Goal: Task Accomplishment & Management: Complete application form

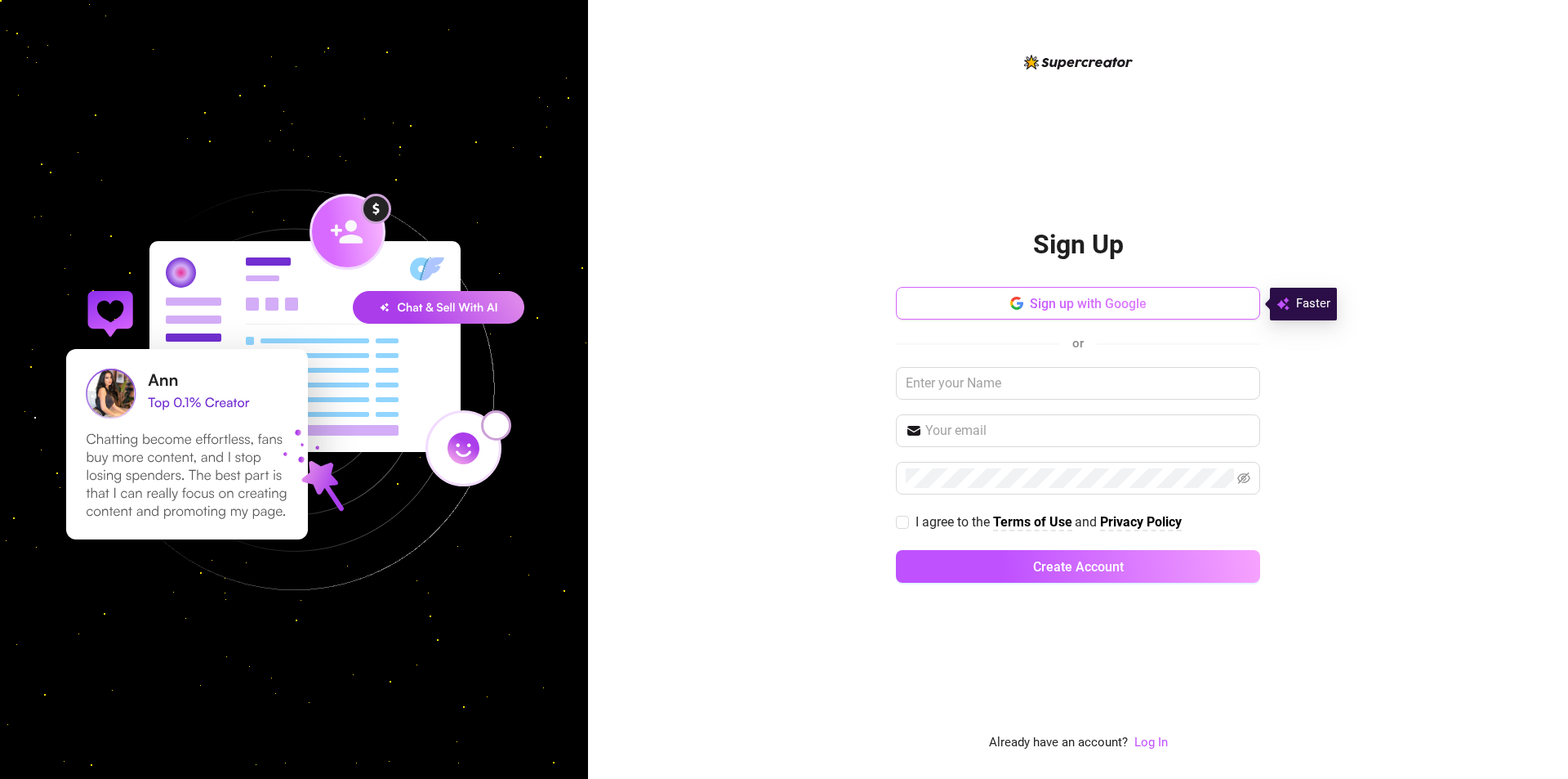
click at [1164, 296] on button "Sign up with Google" at bounding box center [1078, 303] width 364 height 33
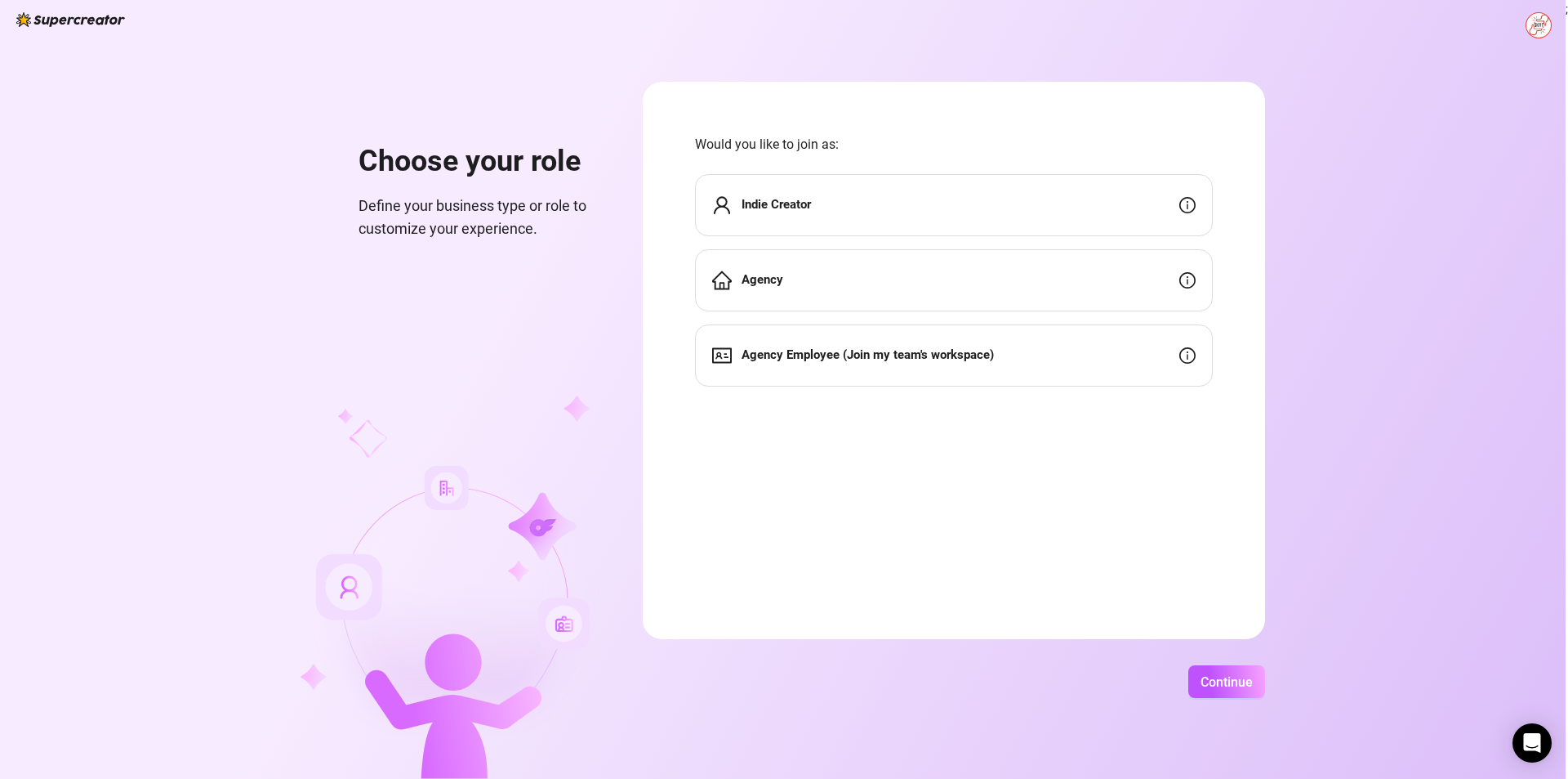
click at [871, 212] on div "Indie Creator" at bounding box center [953, 205] width 518 height 62
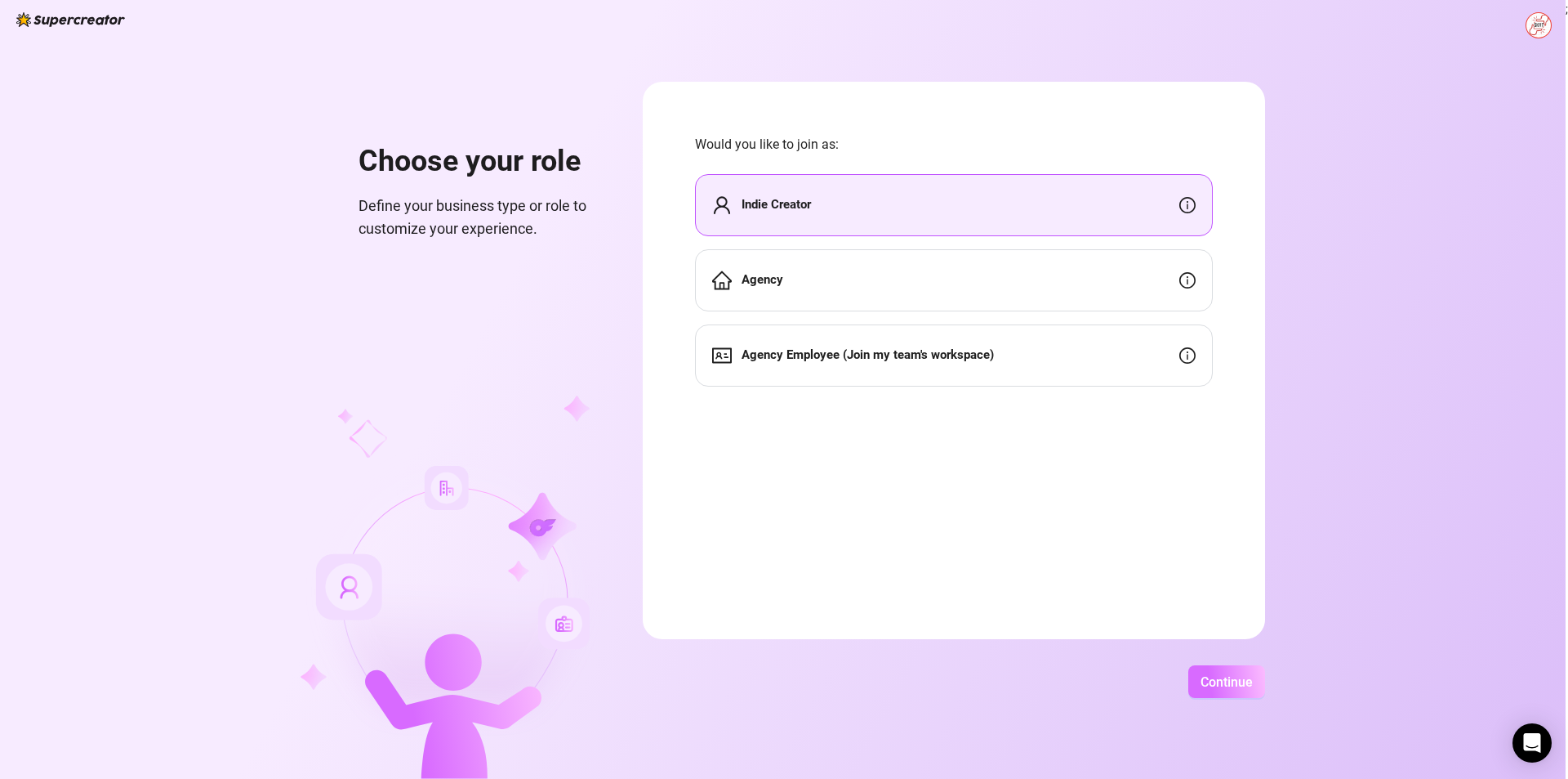
click at [1216, 686] on span "Continue" at bounding box center [1227, 682] width 52 height 15
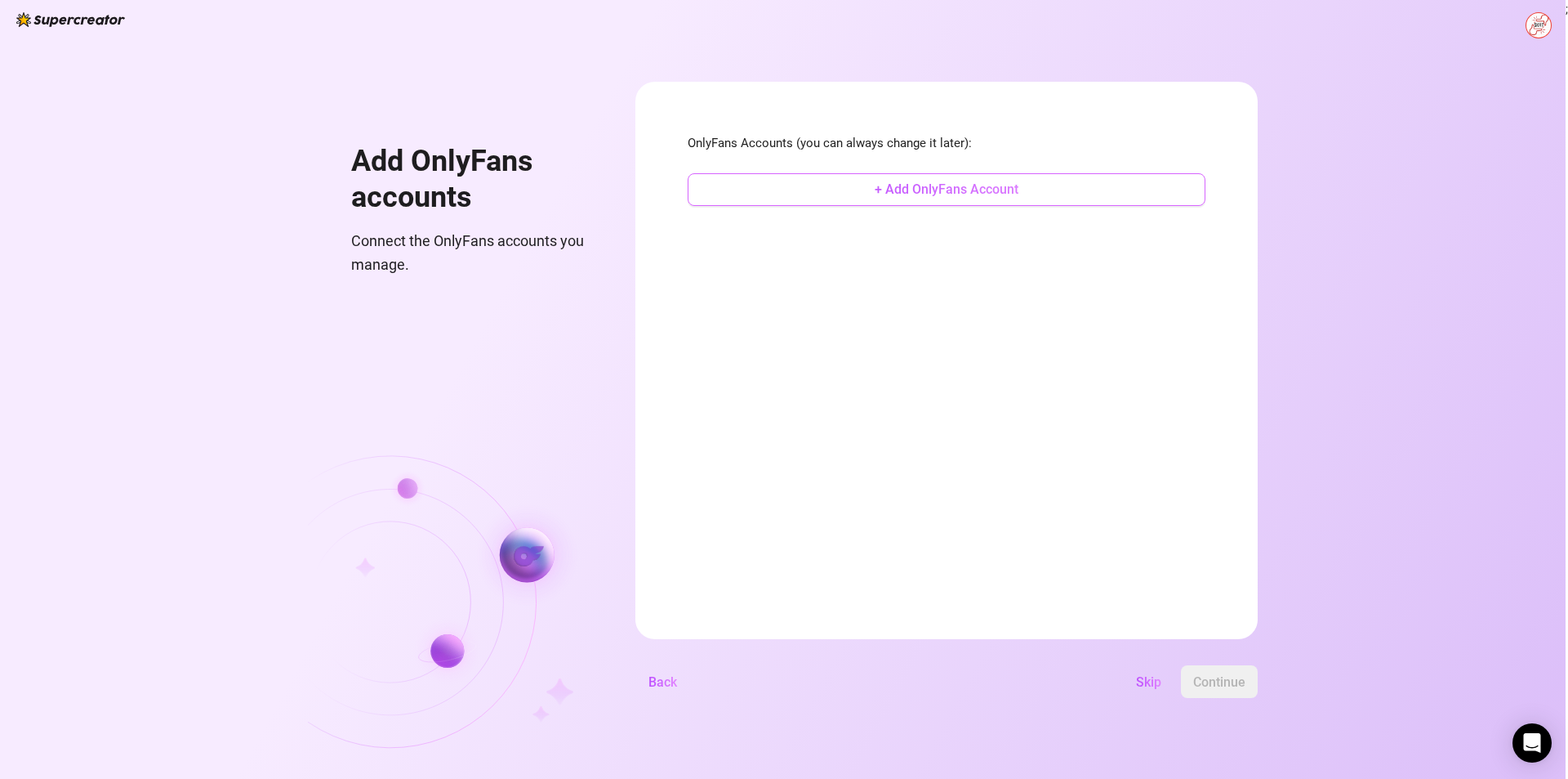
click at [957, 190] on span "+ Add OnlyFans Account" at bounding box center [947, 189] width 144 height 15
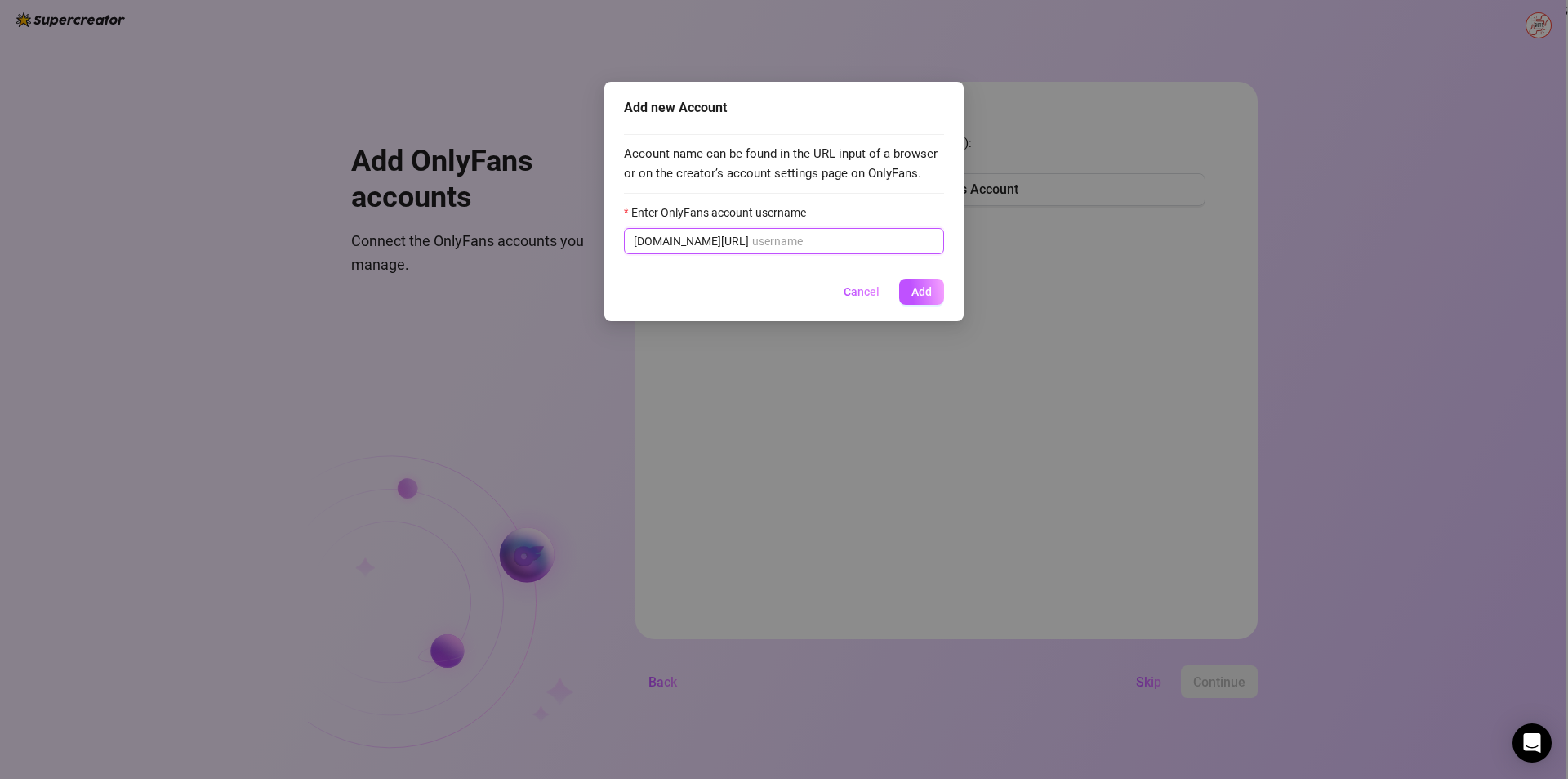
click at [861, 240] on input "Enter OnlyFans account username" at bounding box center [843, 241] width 182 height 18
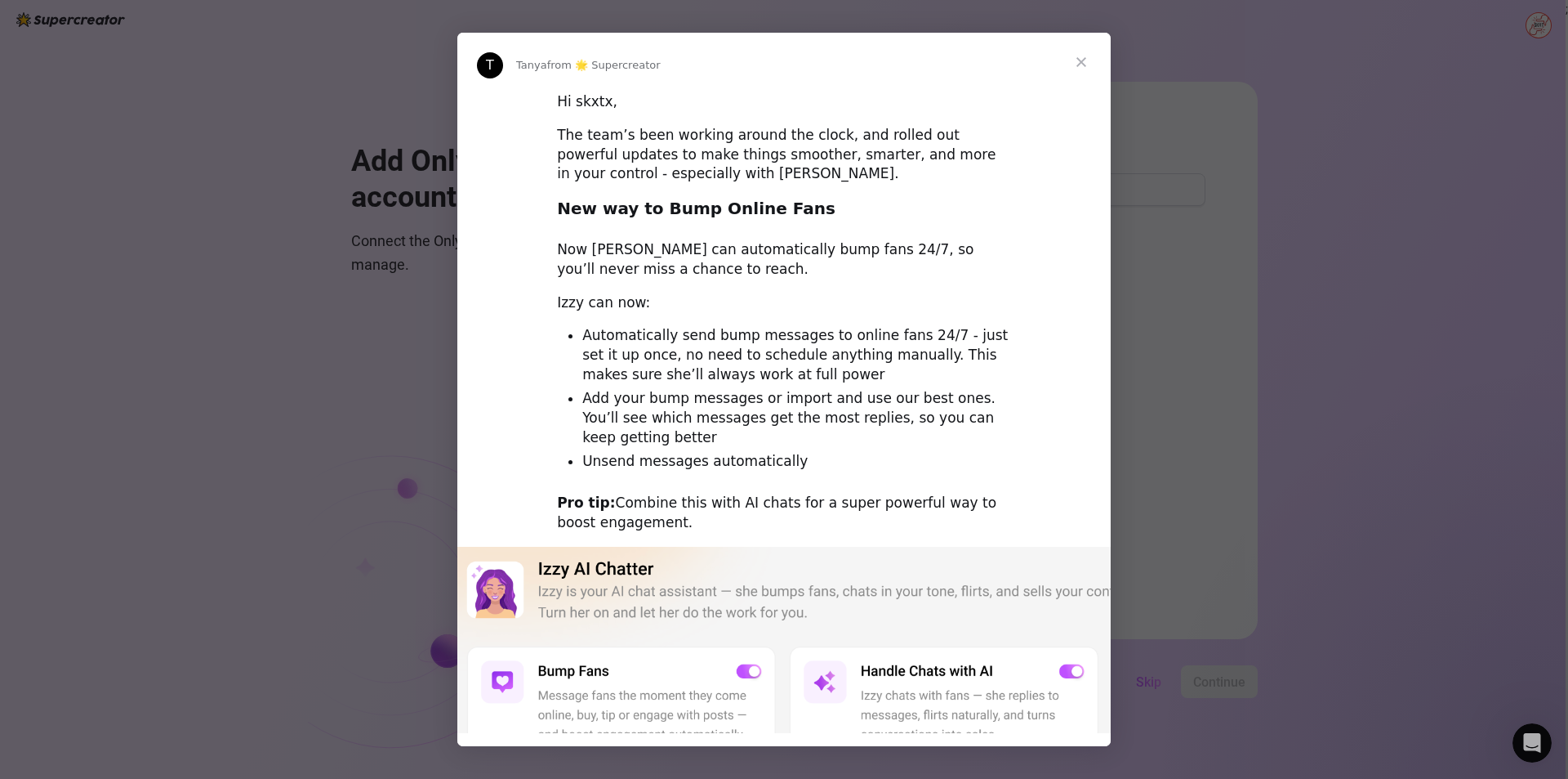
click at [1055, 59] on span "Close" at bounding box center [1081, 62] width 59 height 59
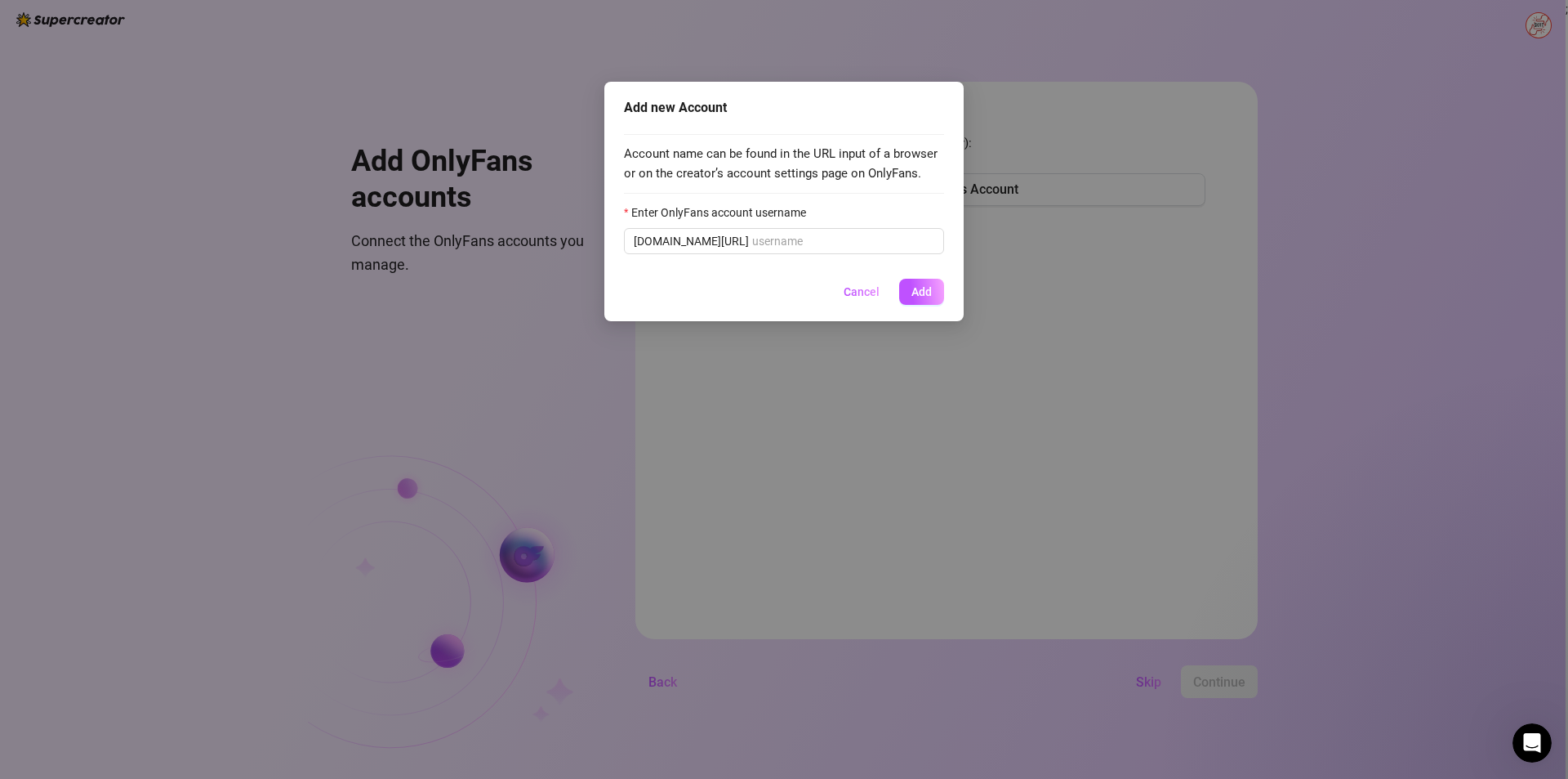
click at [1084, 61] on div "Add new Account Account name can be found in the URL input of a browser or on t…" at bounding box center [784, 389] width 1568 height 779
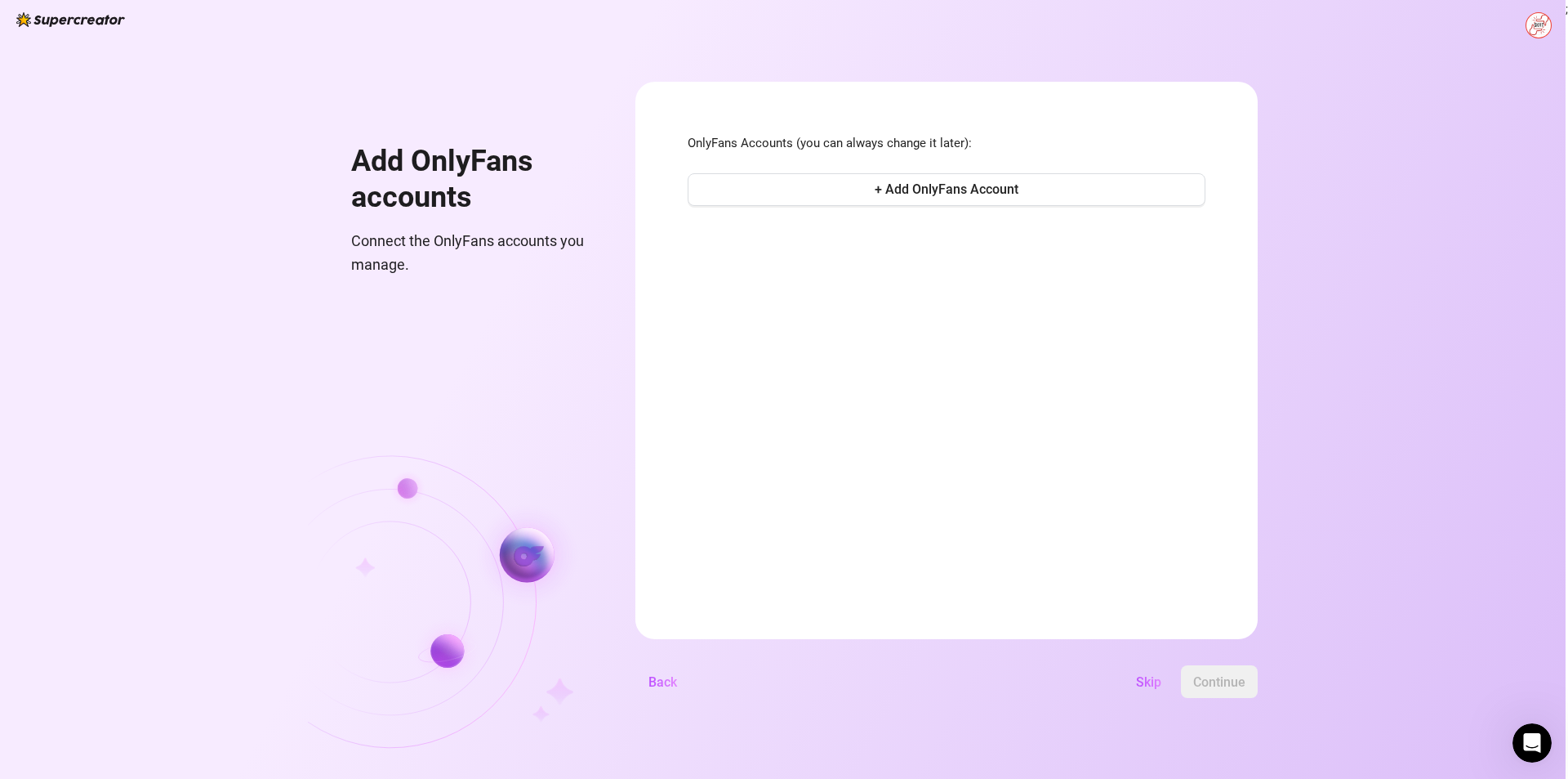
click at [973, 179] on button "+ Add OnlyFans Account" at bounding box center [946, 190] width 518 height 33
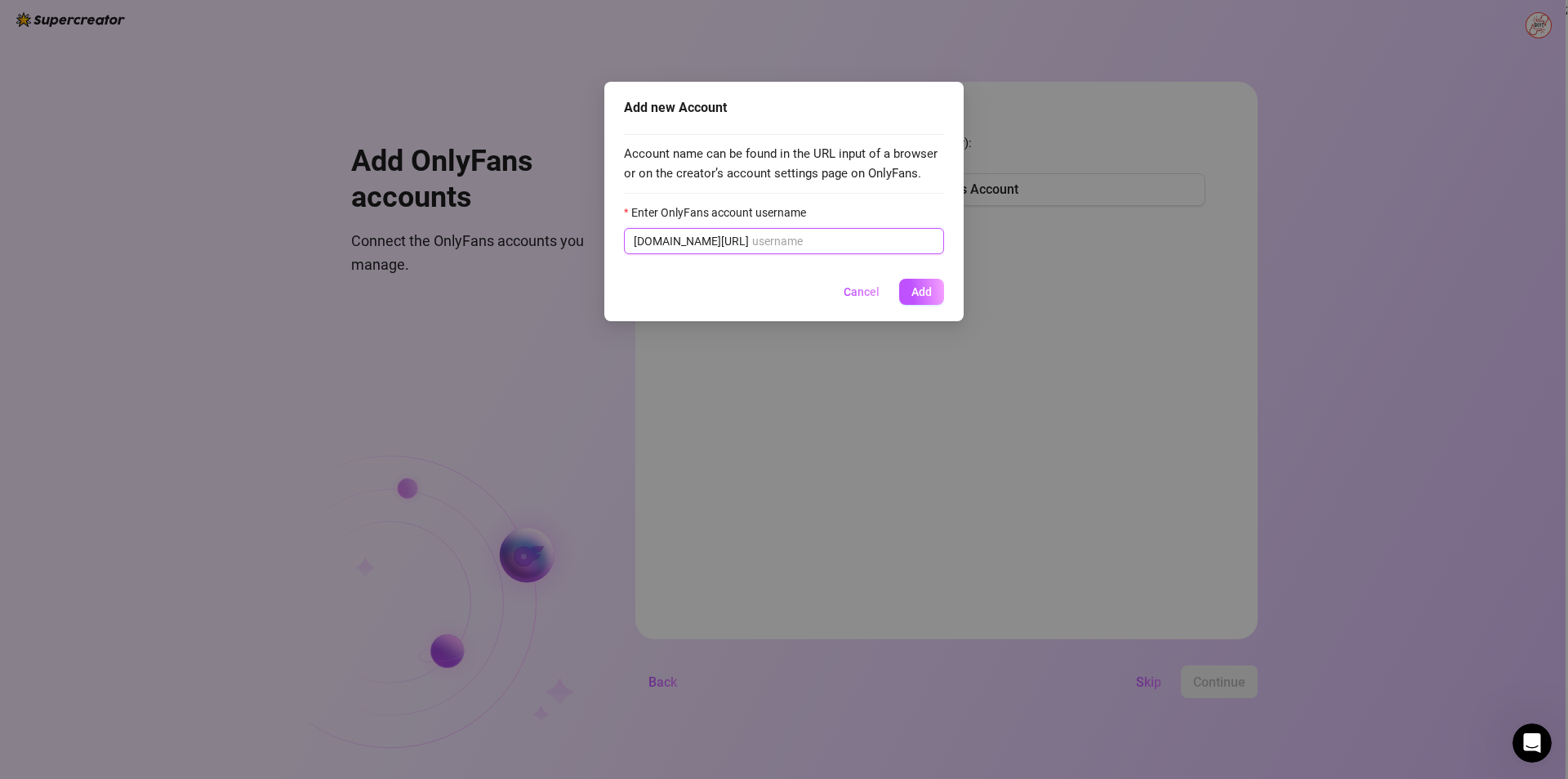
click at [813, 236] on input "Enter OnlyFans account username" at bounding box center [843, 241] width 182 height 18
paste input "446jen"
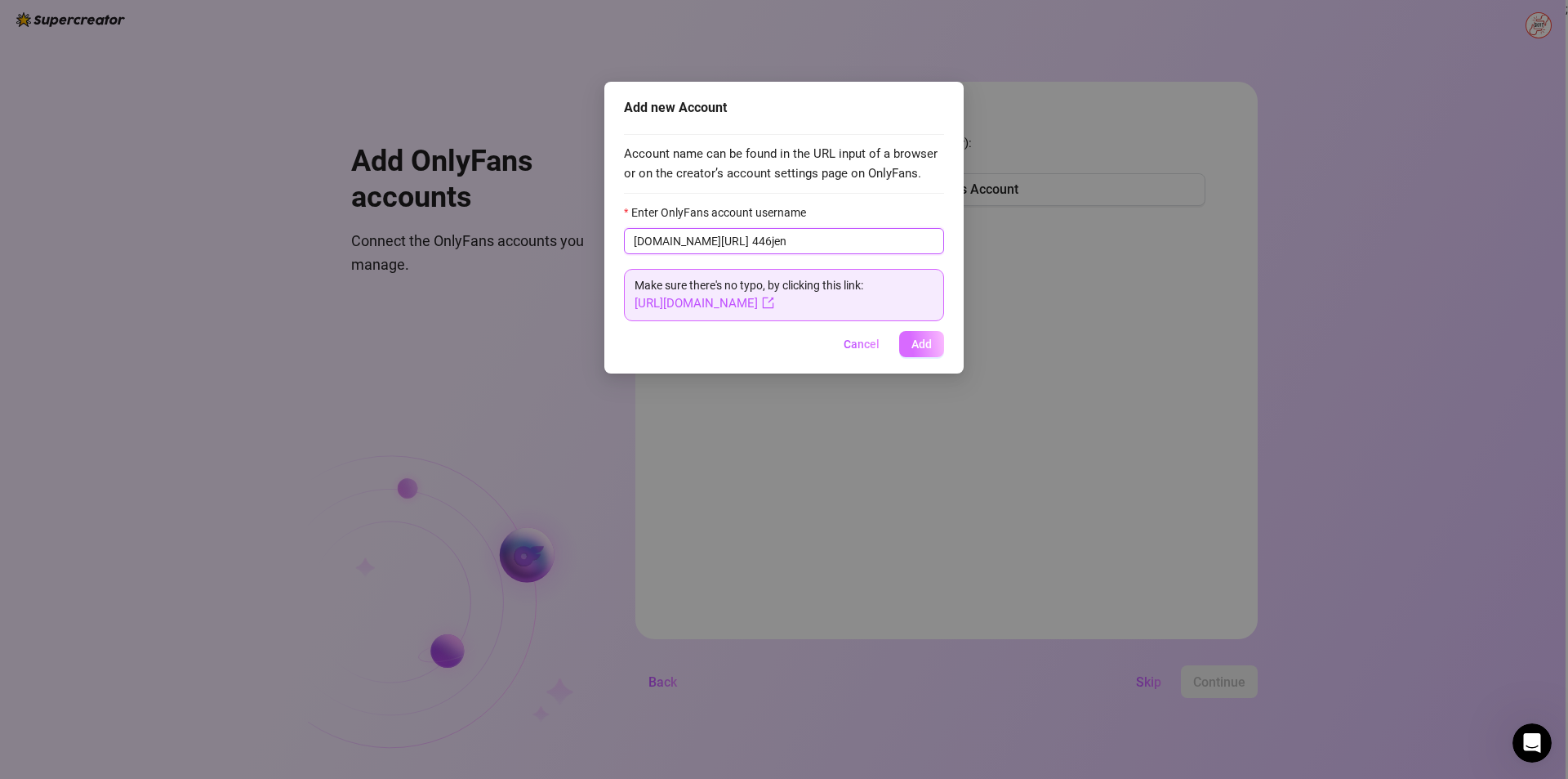
type input "446jen"
click at [932, 353] on button "Add" at bounding box center [921, 343] width 45 height 26
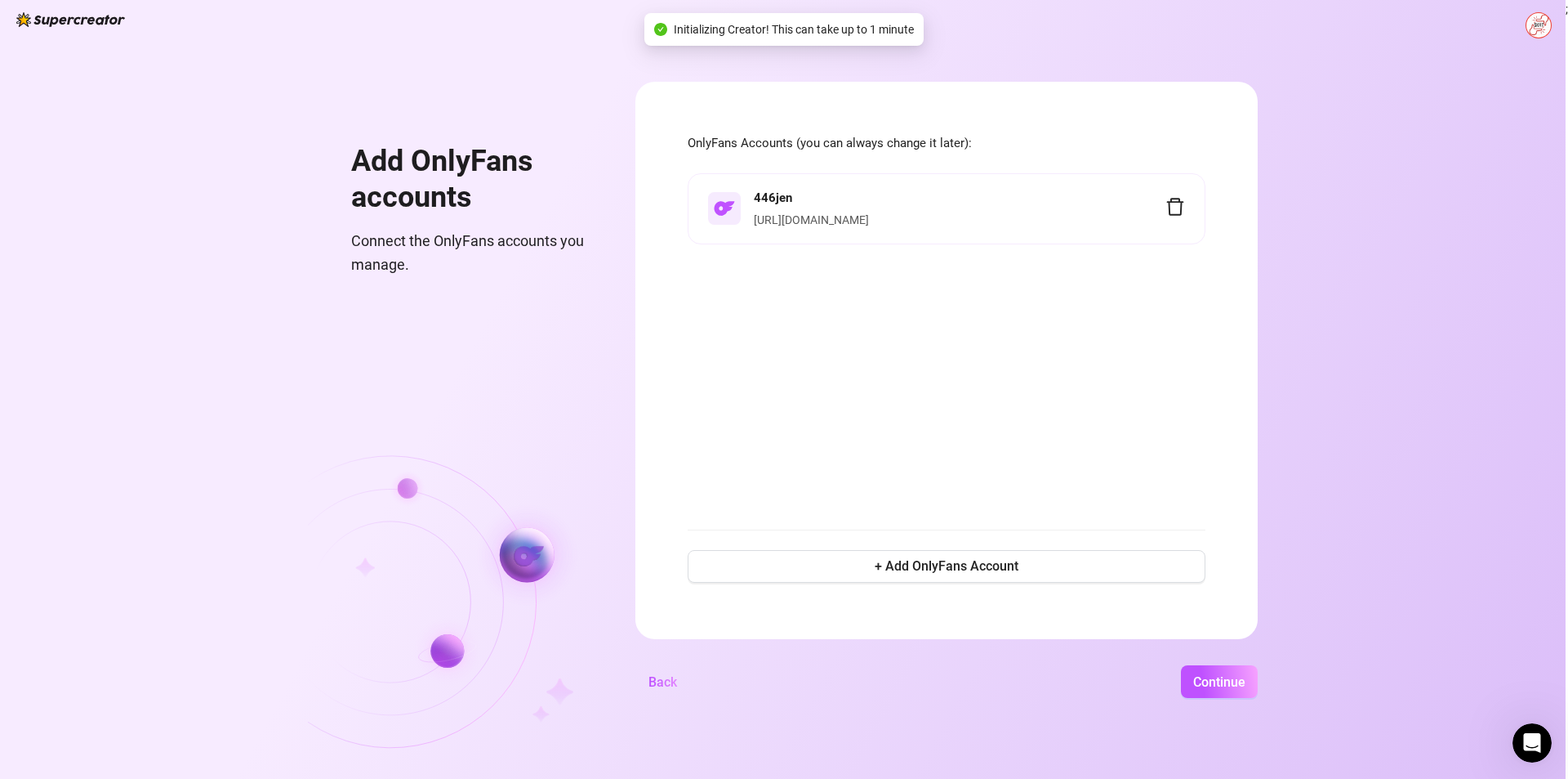
click at [869, 213] on link "https://onlyfans.com/446jen" at bounding box center [811, 220] width 115 height 13
click at [1248, 697] on button "Continue" at bounding box center [1219, 682] width 76 height 33
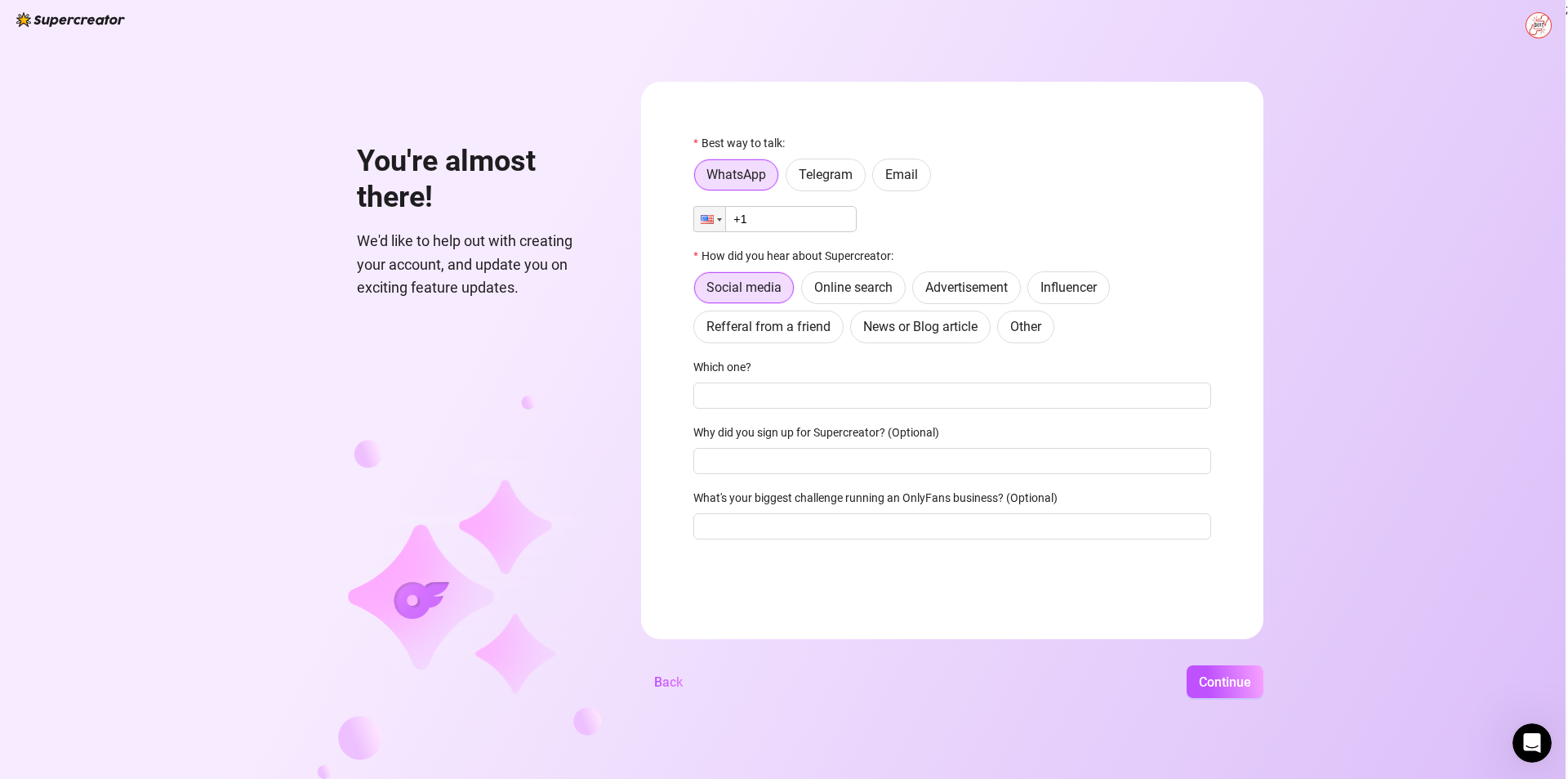
click at [797, 214] on input "+1" at bounding box center [775, 219] width 163 height 26
click at [790, 221] on input "+1" at bounding box center [775, 219] width 163 height 26
click at [884, 182] on label "Email" at bounding box center [901, 175] width 59 height 33
click at [877, 179] on input "Email" at bounding box center [877, 179] width 0 height 0
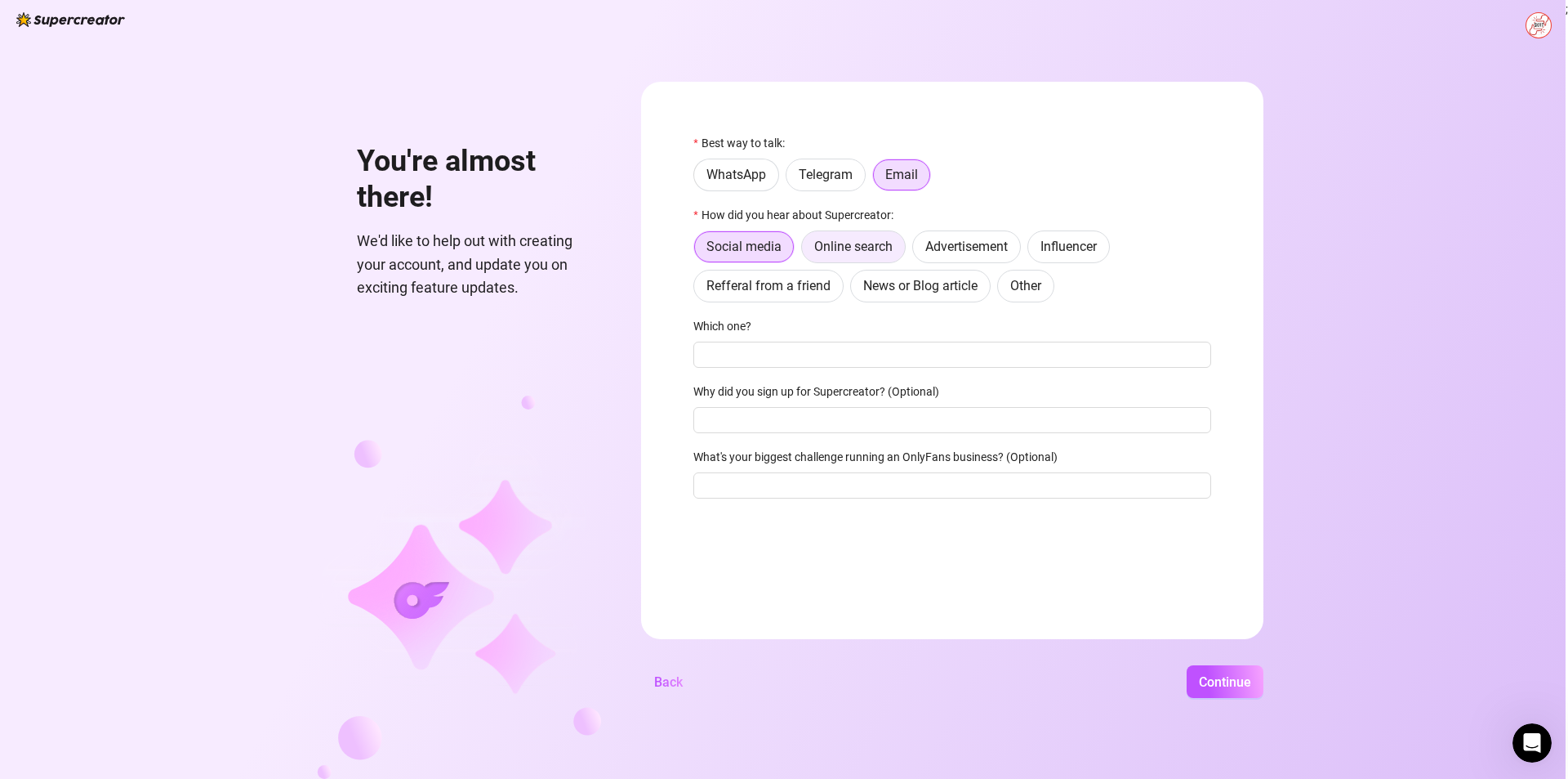
click at [851, 257] on label "Online search" at bounding box center [853, 247] width 105 height 33
click at [806, 251] on input "Online search" at bounding box center [806, 251] width 0 height 0
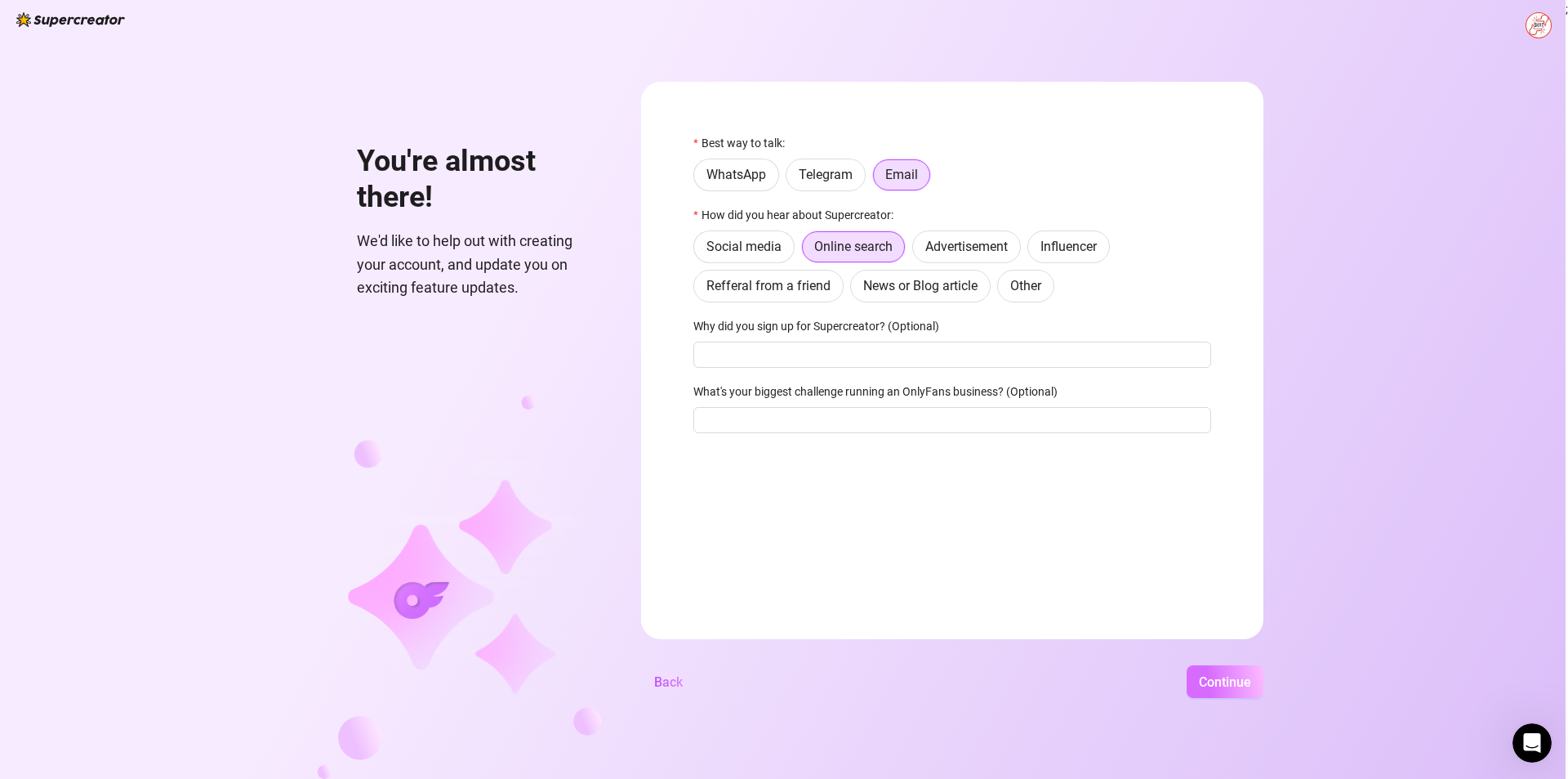
click at [1229, 685] on span "Continue" at bounding box center [1225, 682] width 52 height 15
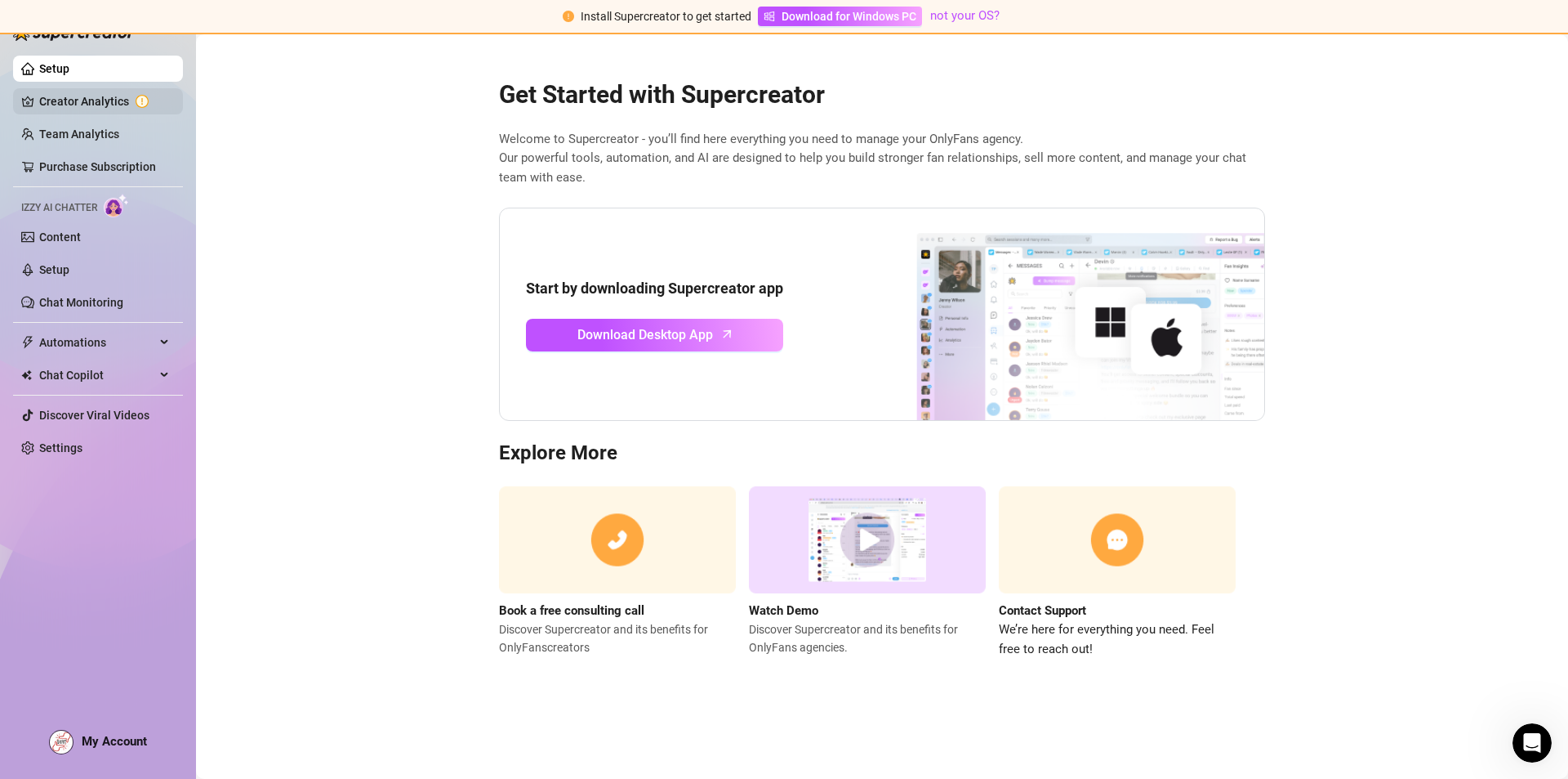
click at [91, 106] on link "Creator Analytics" at bounding box center [105, 101] width 131 height 26
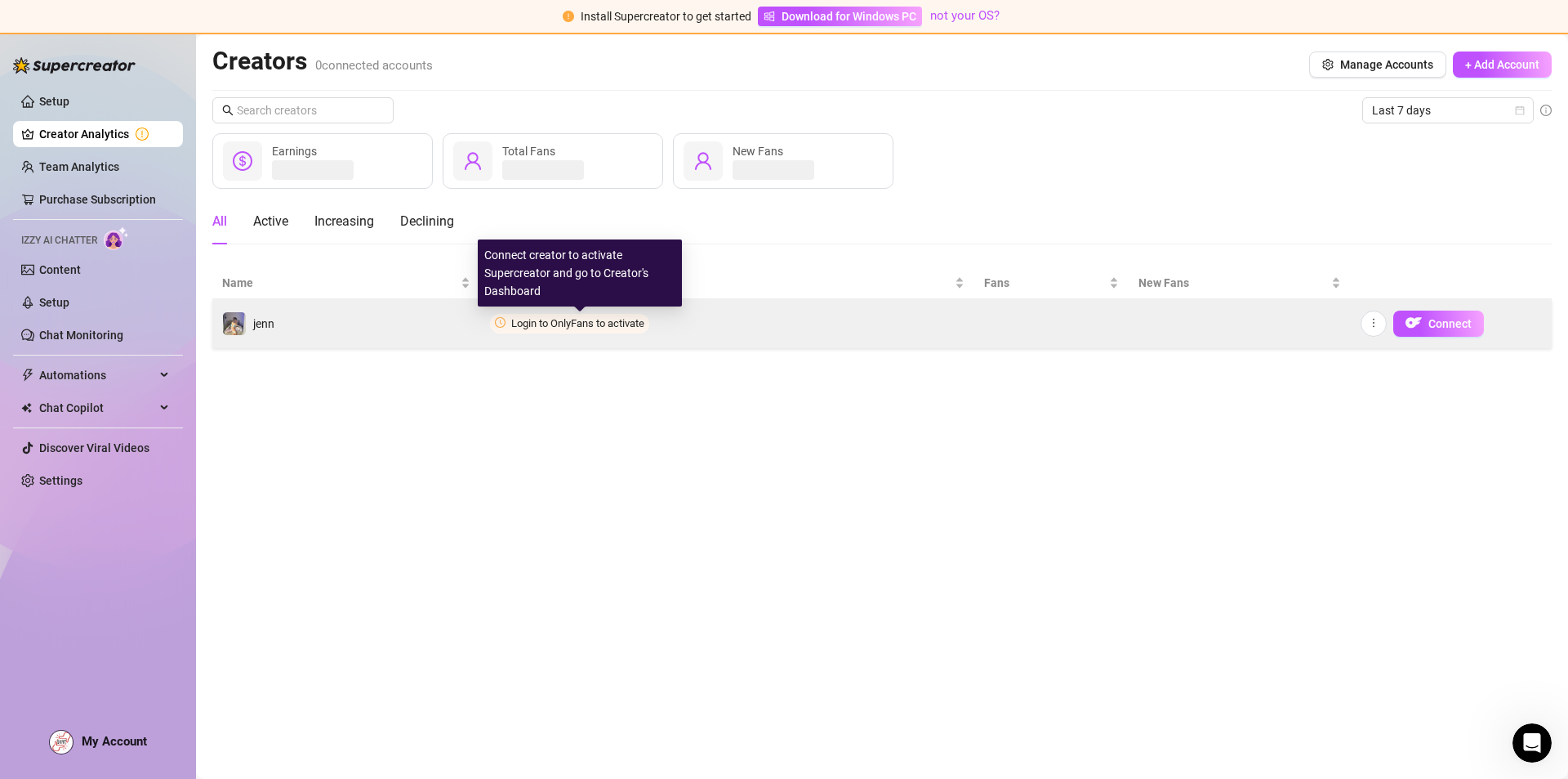
click at [572, 322] on span "Login to OnlyFans to activate" at bounding box center [578, 323] width 133 height 12
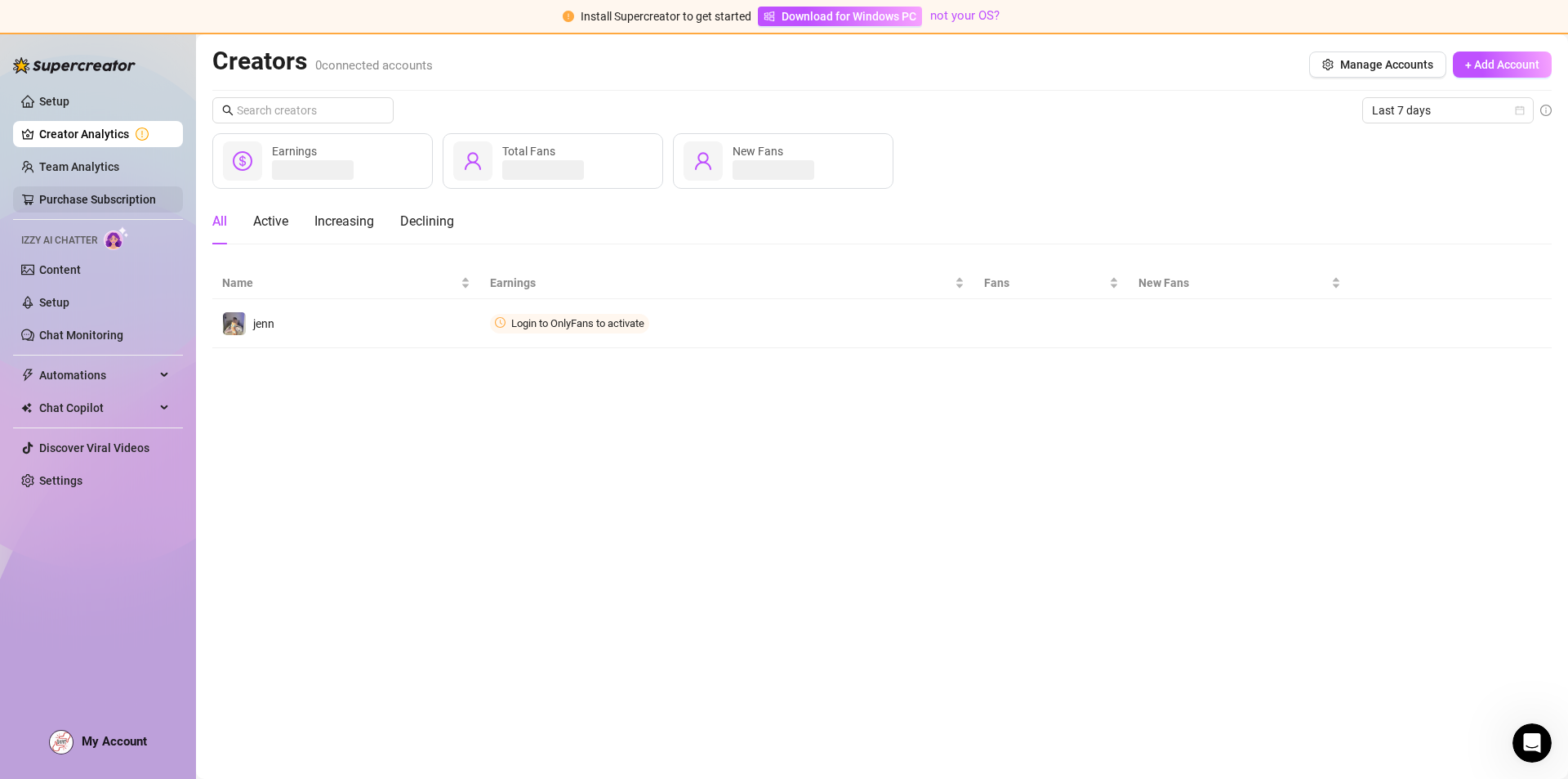
click at [120, 193] on link "Purchase Subscription" at bounding box center [97, 200] width 117 height 13
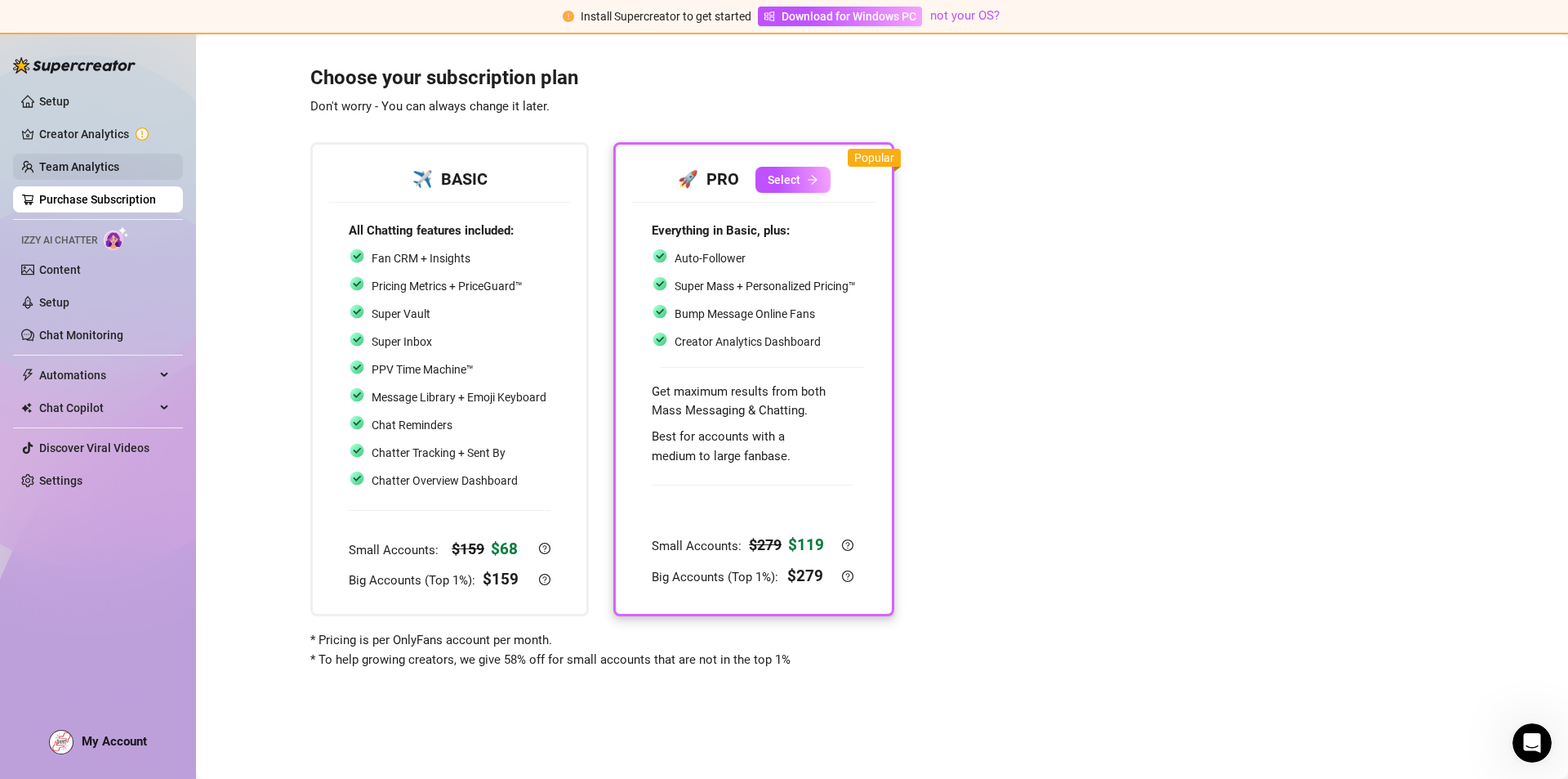
click at [119, 173] on link "Team Analytics" at bounding box center [79, 167] width 80 height 13
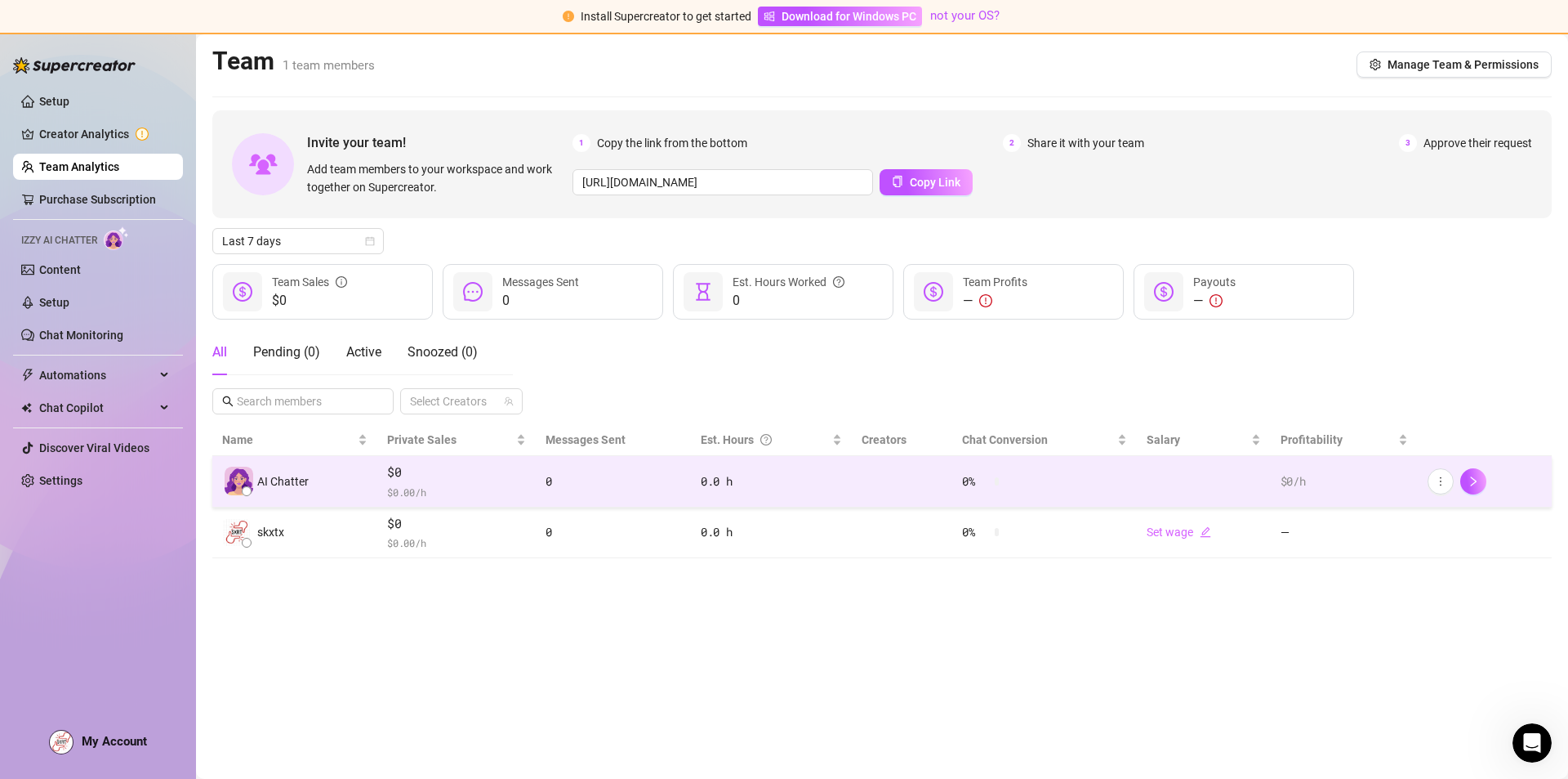
click at [476, 488] on span "$ 0.00 /h" at bounding box center [456, 492] width 138 height 16
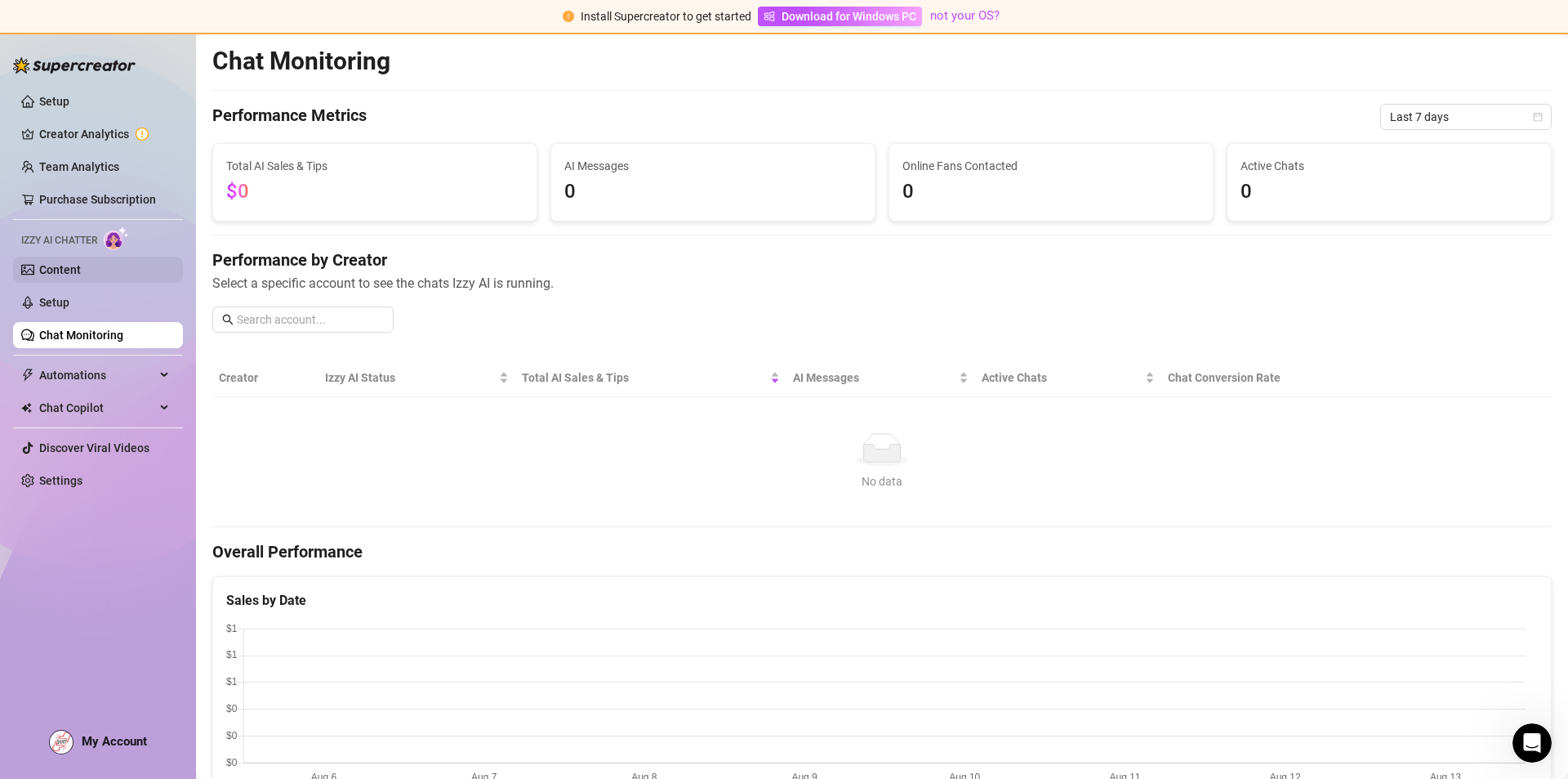
click at [56, 263] on link "Content" at bounding box center [60, 270] width 42 height 13
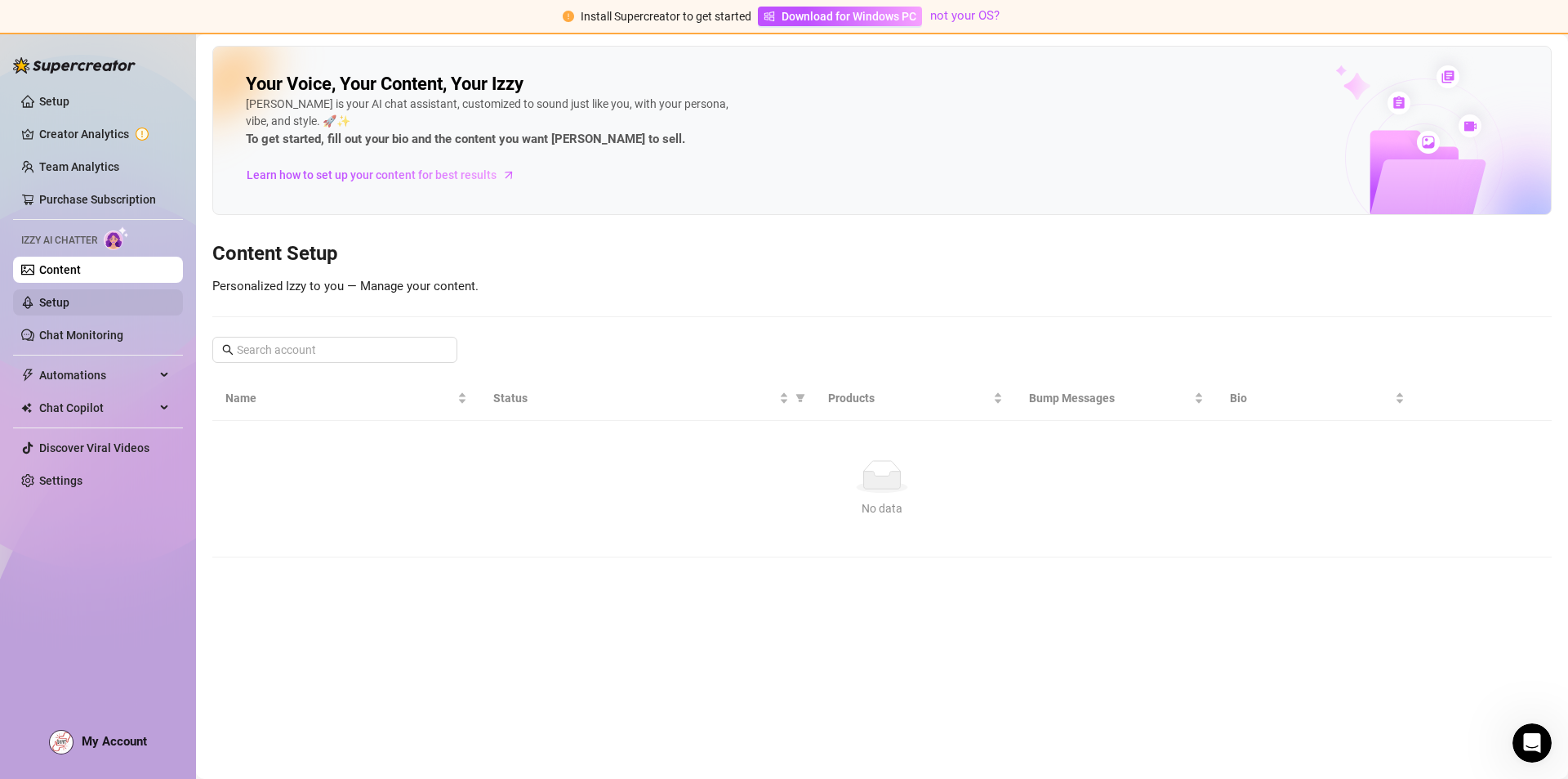
click at [69, 304] on link "Setup" at bounding box center [54, 302] width 30 height 13
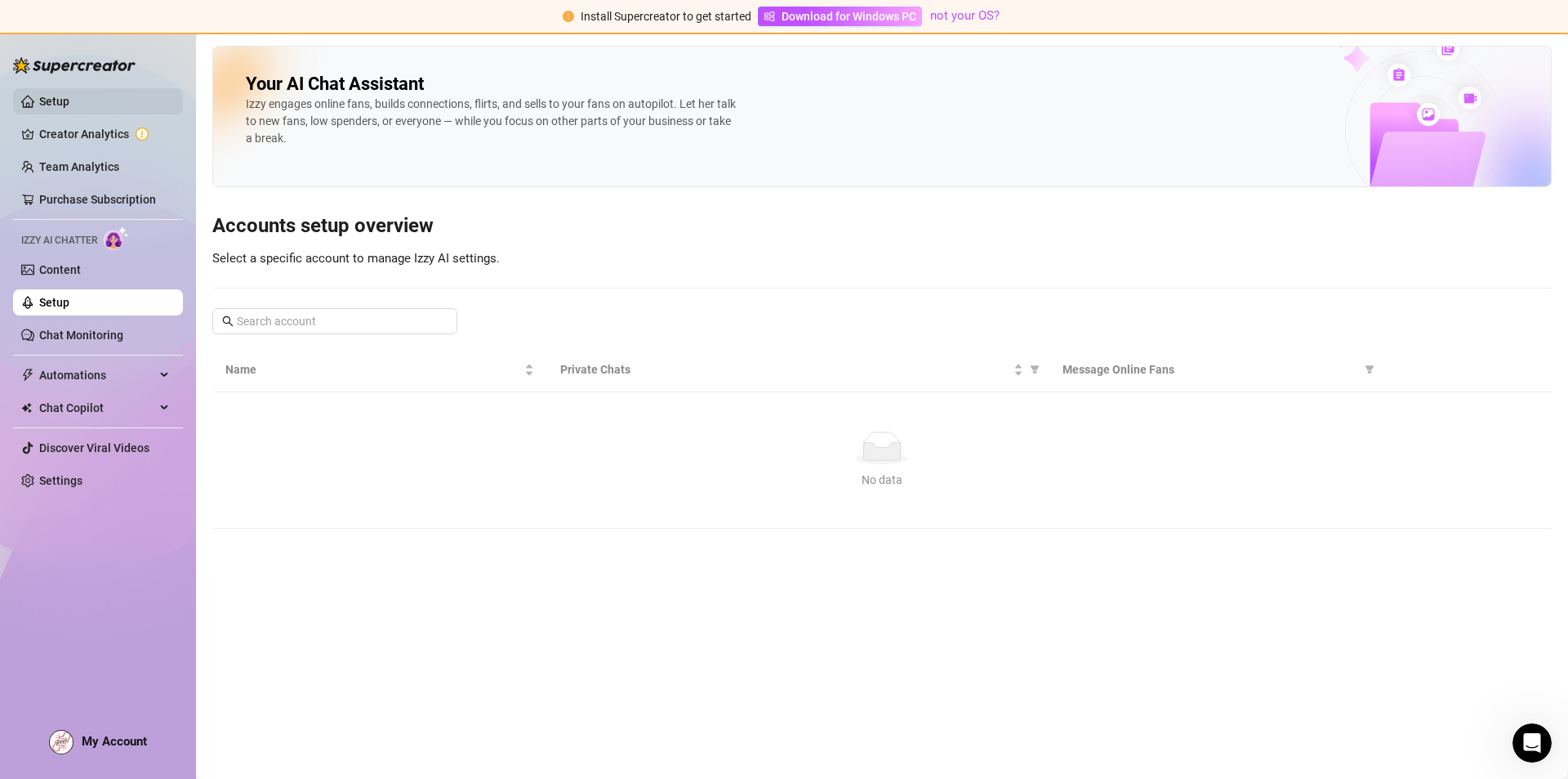
click at [81, 272] on link "Content" at bounding box center [60, 270] width 42 height 13
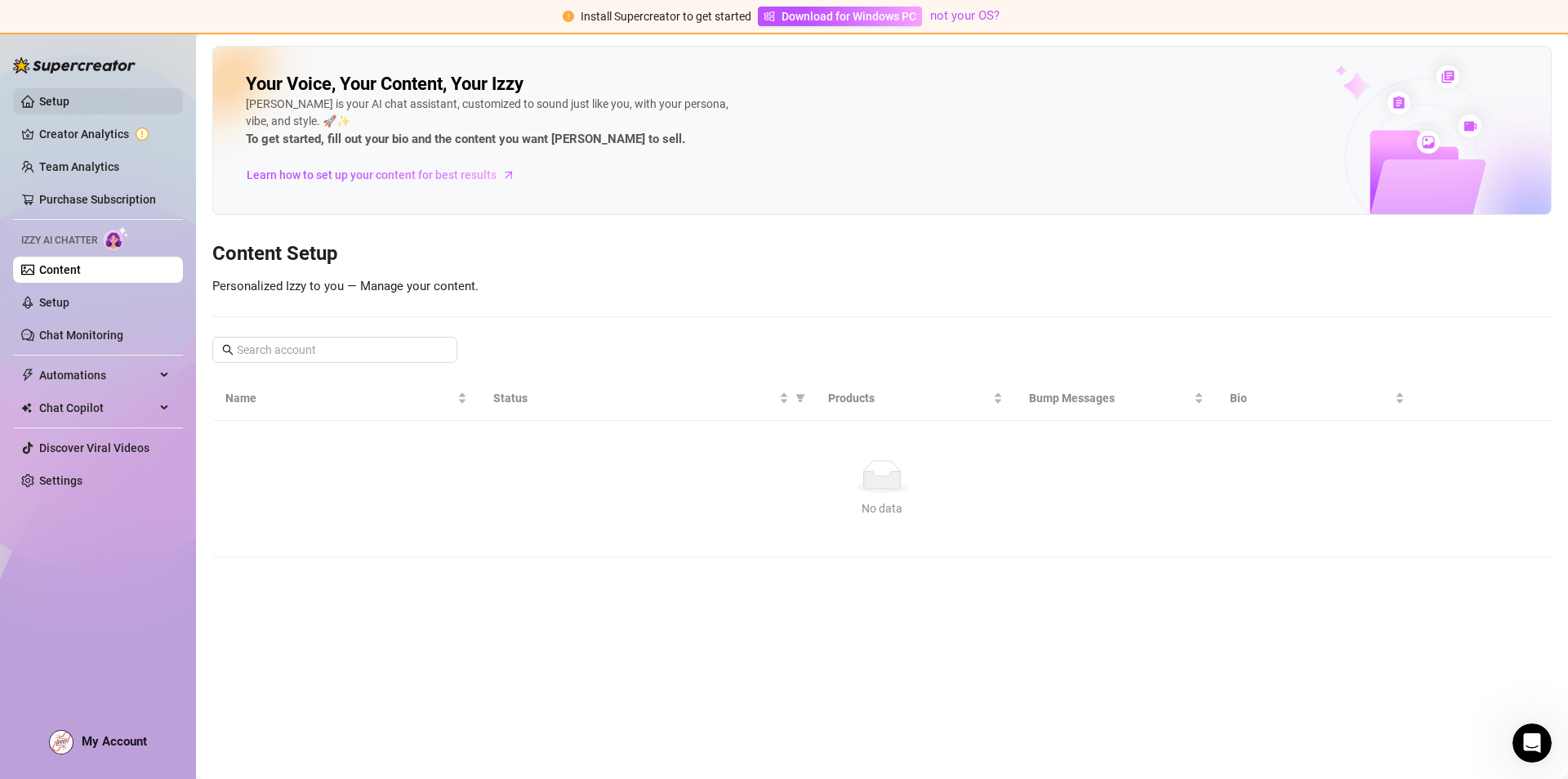
click at [69, 95] on link "Setup" at bounding box center [54, 101] width 30 height 13
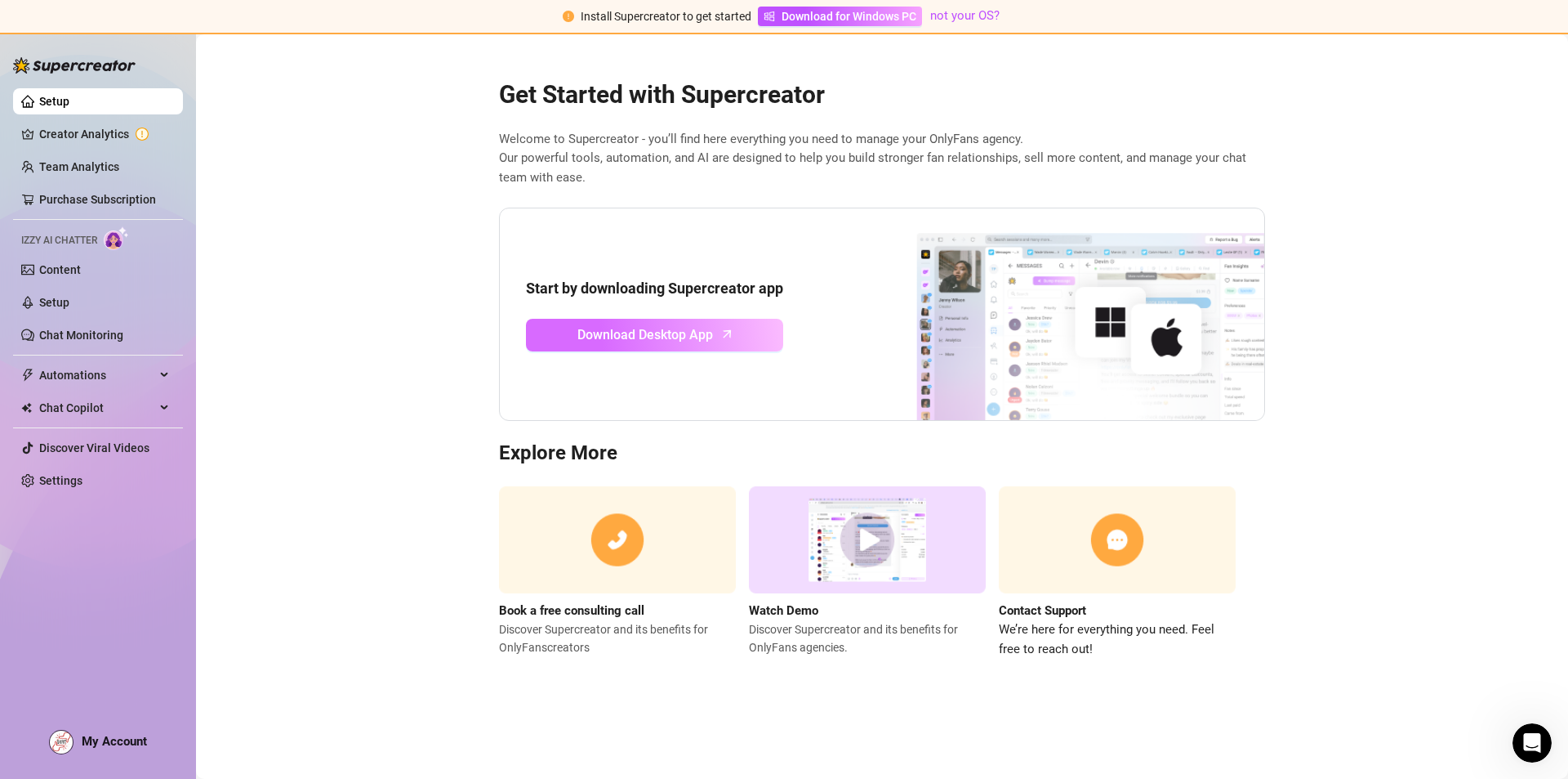
click at [647, 340] on span "Download Desktop App" at bounding box center [645, 334] width 136 height 20
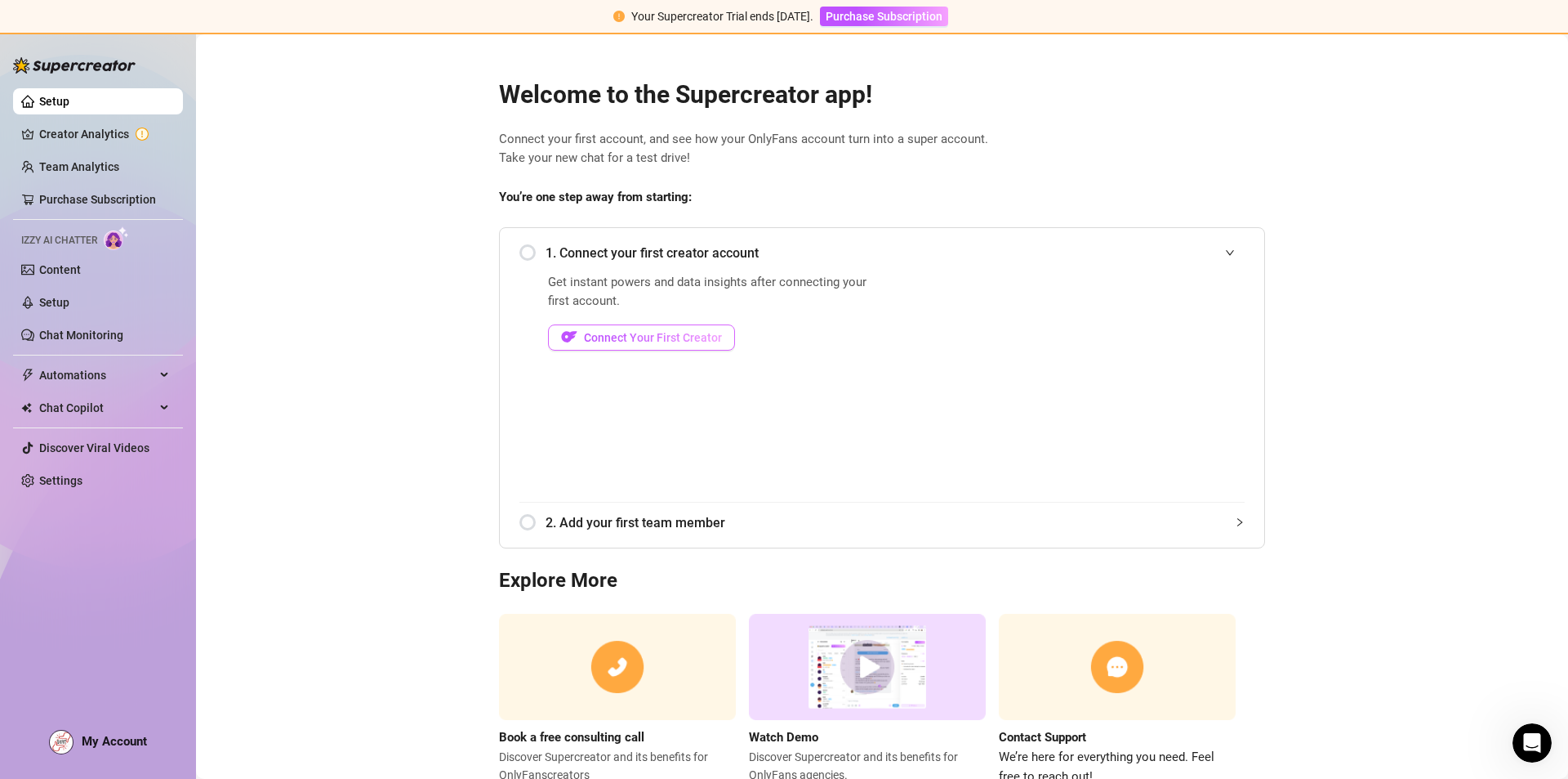
click at [657, 348] on button "Connect Your First Creator" at bounding box center [641, 337] width 187 height 26
click at [614, 329] on button "Connect Your First Creator" at bounding box center [641, 337] width 187 height 26
click at [672, 333] on span "Connect Your First Creator" at bounding box center [653, 337] width 138 height 13
click at [644, 344] on span "Connect Your First Creator" at bounding box center [653, 337] width 138 height 13
click at [121, 134] on link "Creator Analytics" at bounding box center [105, 134] width 131 height 26
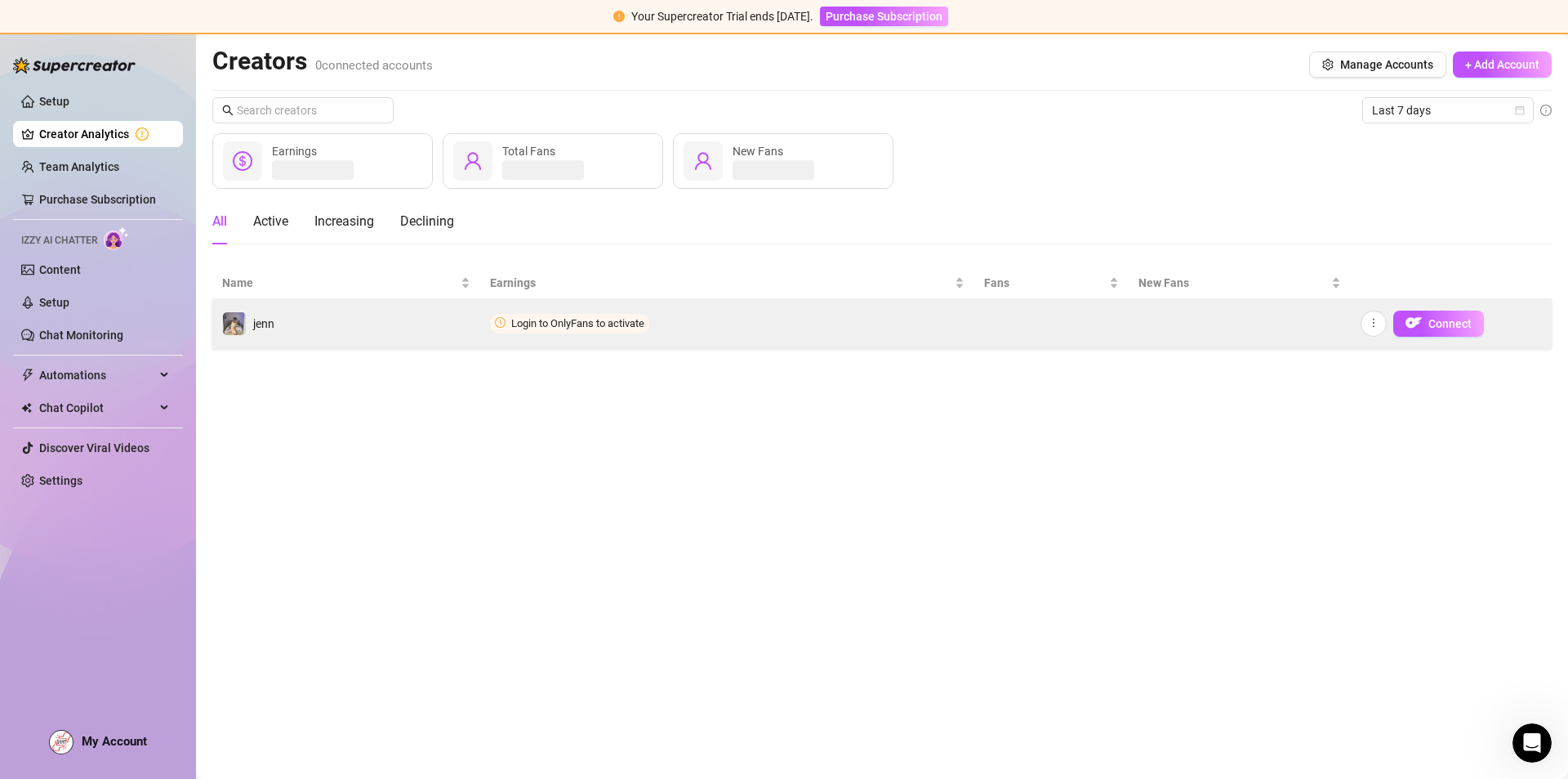
click at [562, 318] on span "Login to OnlyFans to activate" at bounding box center [578, 323] width 133 height 12
click at [1420, 313] on span "button" at bounding box center [1414, 323] width 16 height 20
click at [1437, 311] on button "Connect" at bounding box center [1439, 323] width 91 height 26
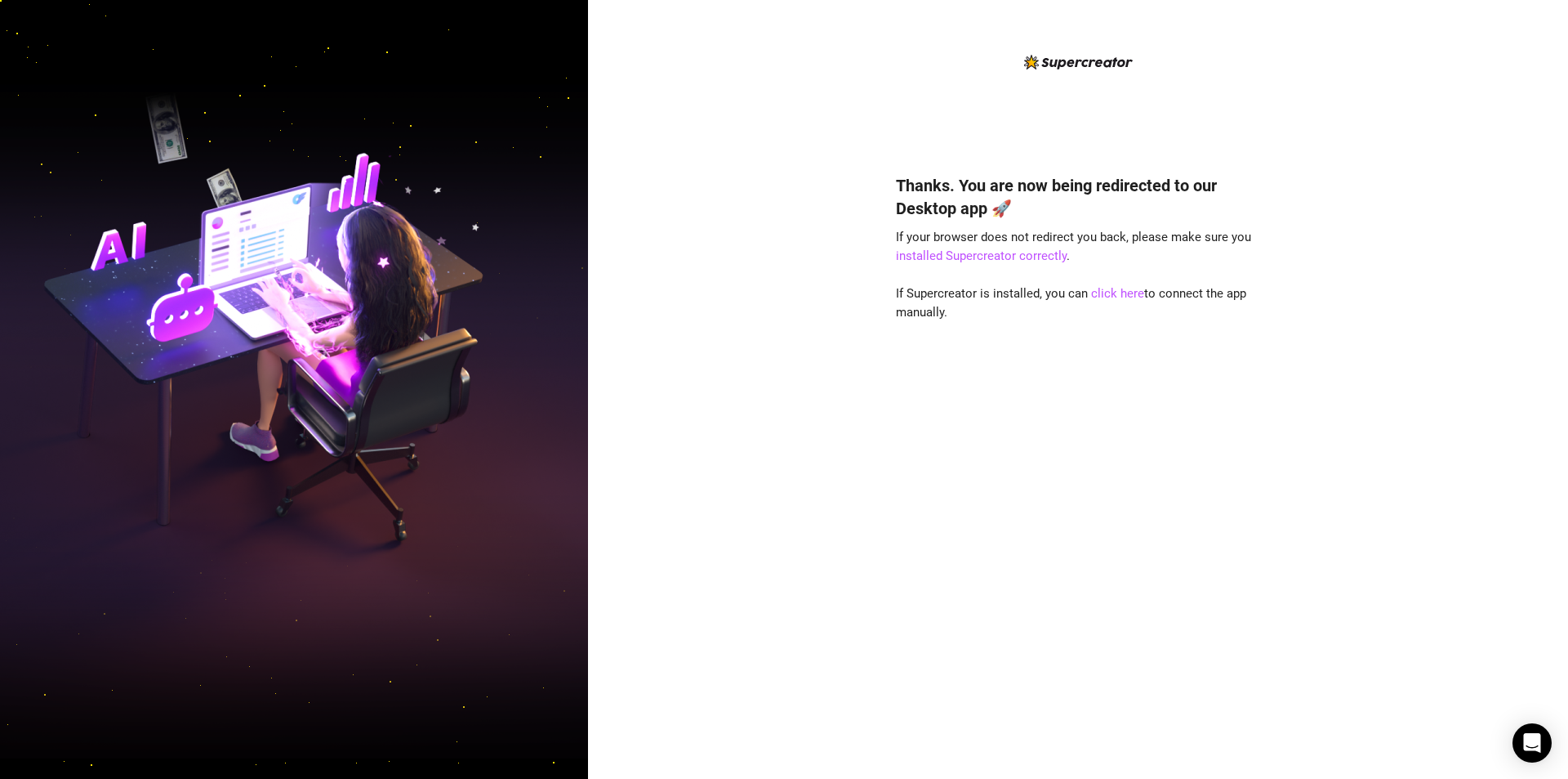
click at [1115, 281] on div "Thanks. You are now being redirected to our Desktop app 🚀 If your browser does …" at bounding box center [1078, 452] width 364 height 600
click at [1106, 294] on link "click here" at bounding box center [1117, 293] width 53 height 15
click at [1135, 297] on link "click here" at bounding box center [1117, 293] width 53 height 15
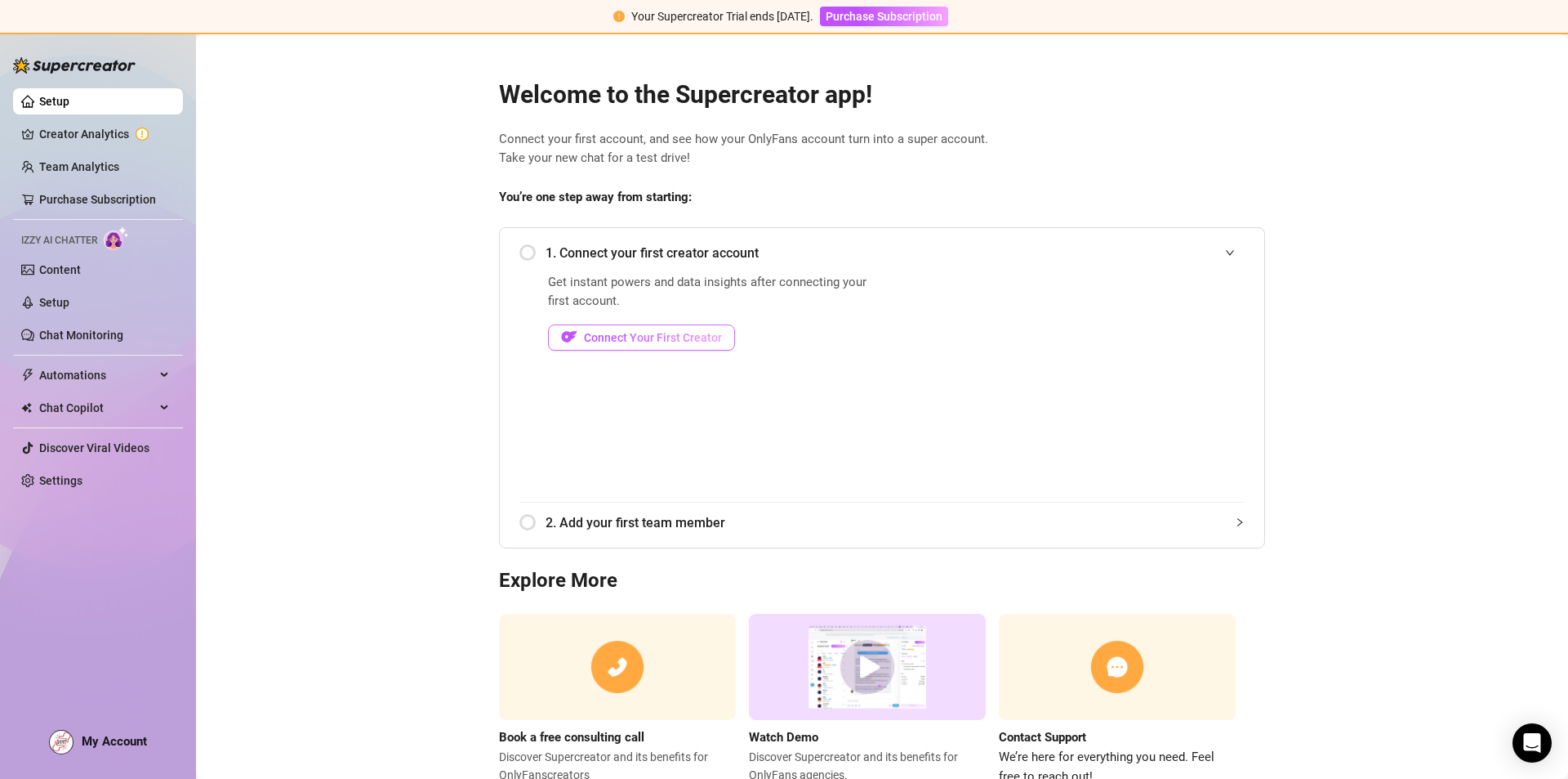
click at [696, 339] on span "Connect Your First Creator" at bounding box center [653, 337] width 138 height 13
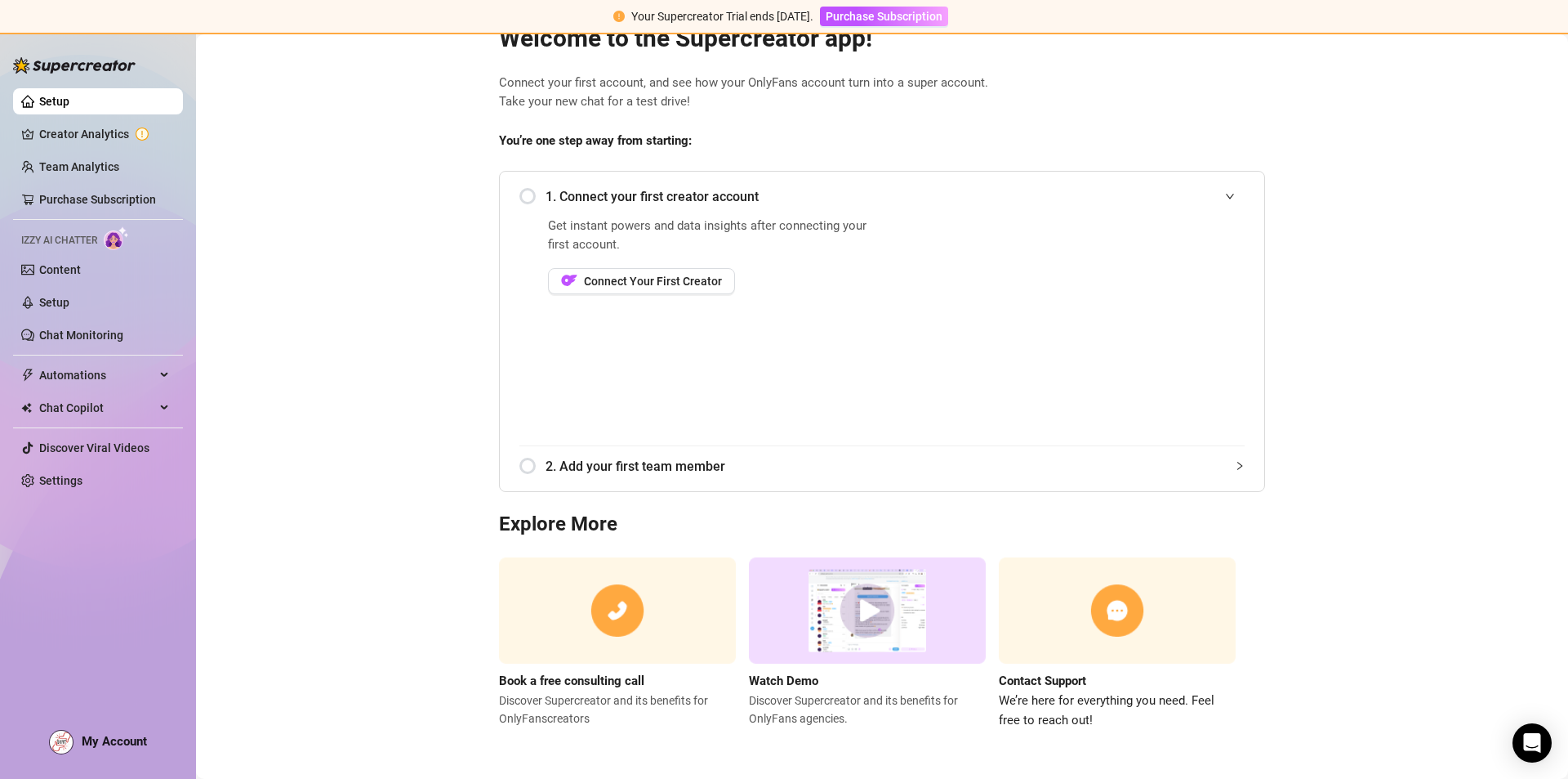
click at [791, 202] on span "1. Connect your first creator account" at bounding box center [895, 197] width 699 height 20
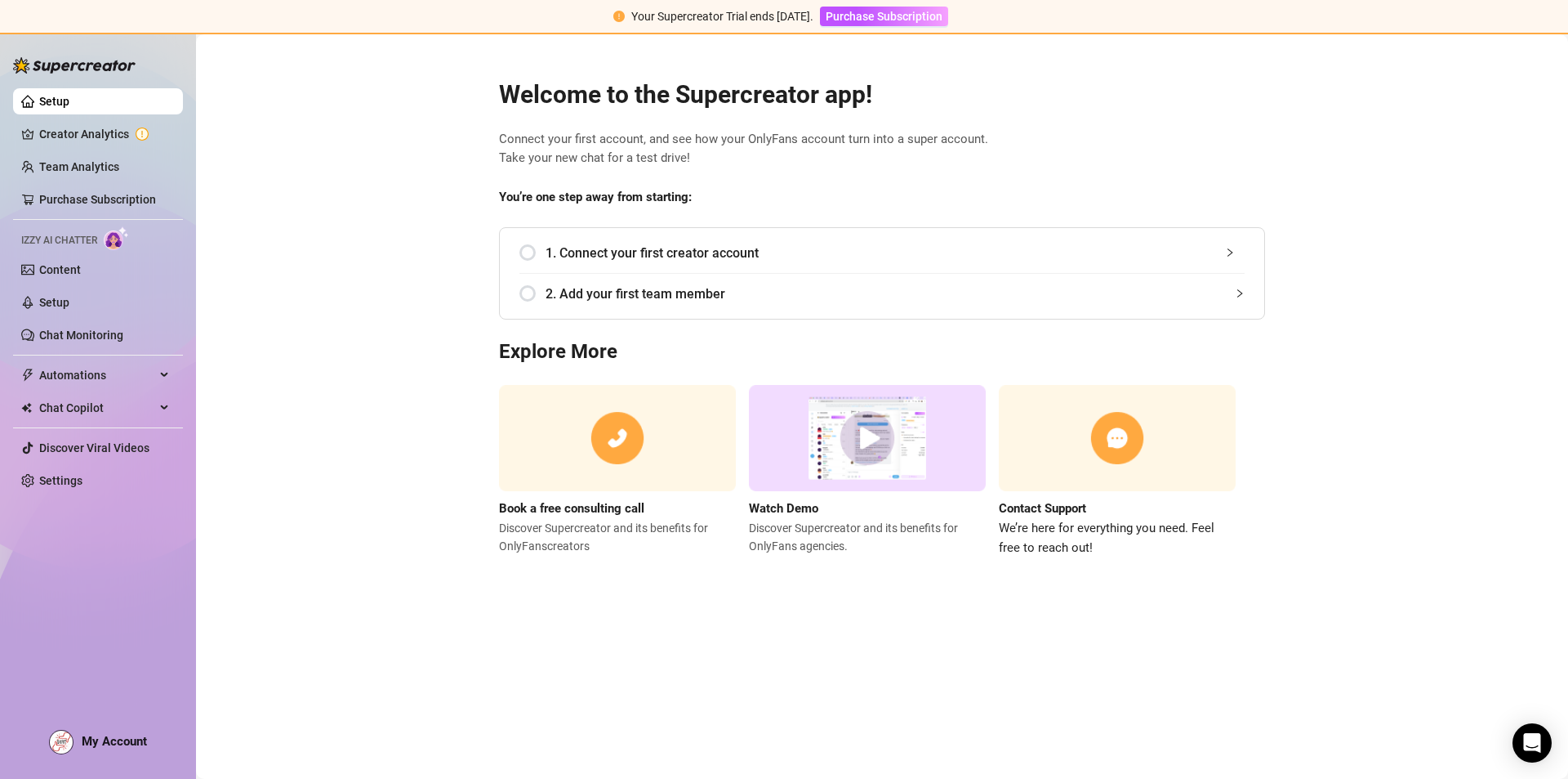
scroll to position [0, 0]
click at [688, 272] on div "1. Connect your first creator account" at bounding box center [881, 253] width 726 height 40
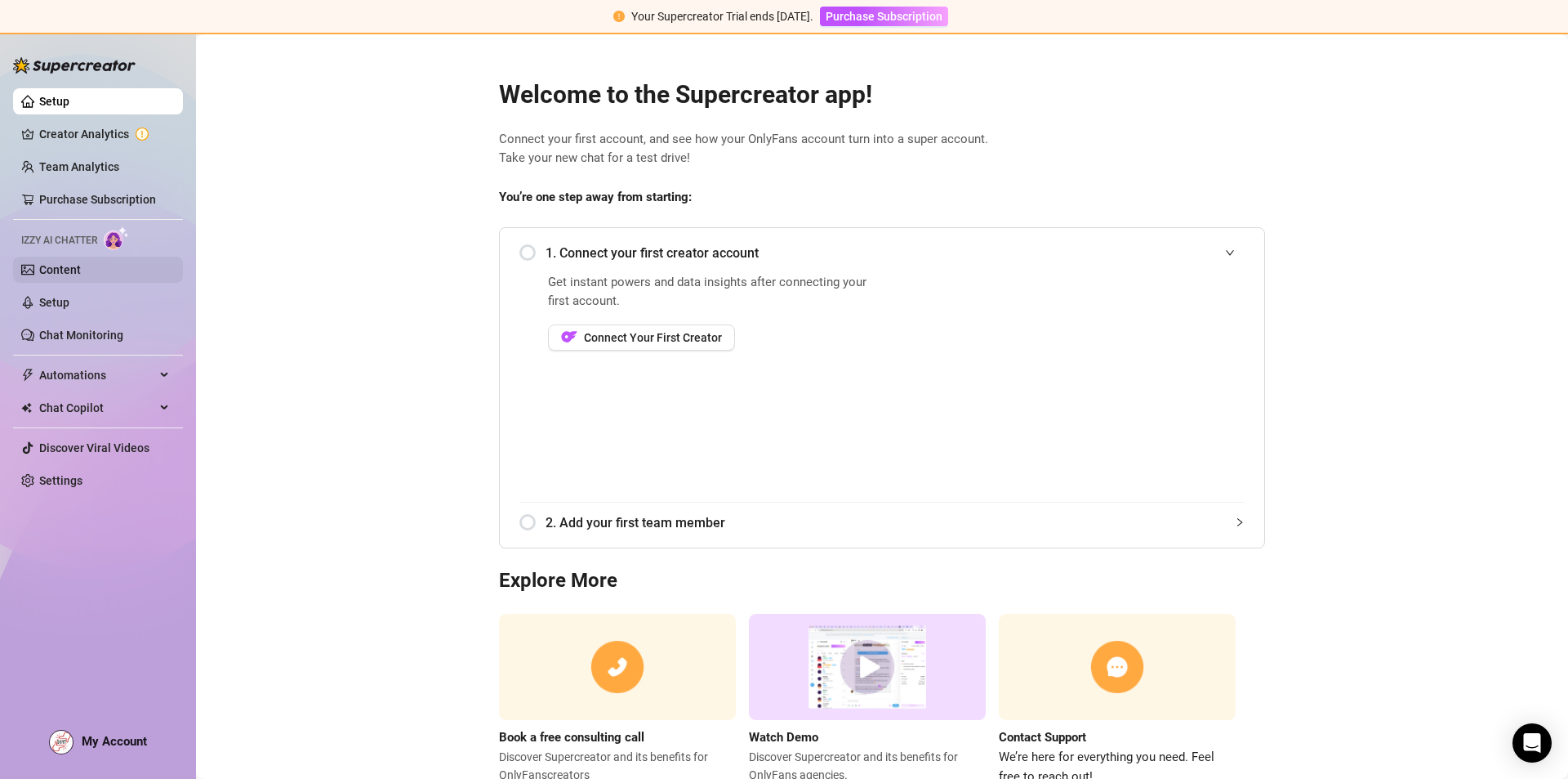
click at [81, 265] on link "Content" at bounding box center [60, 270] width 42 height 13
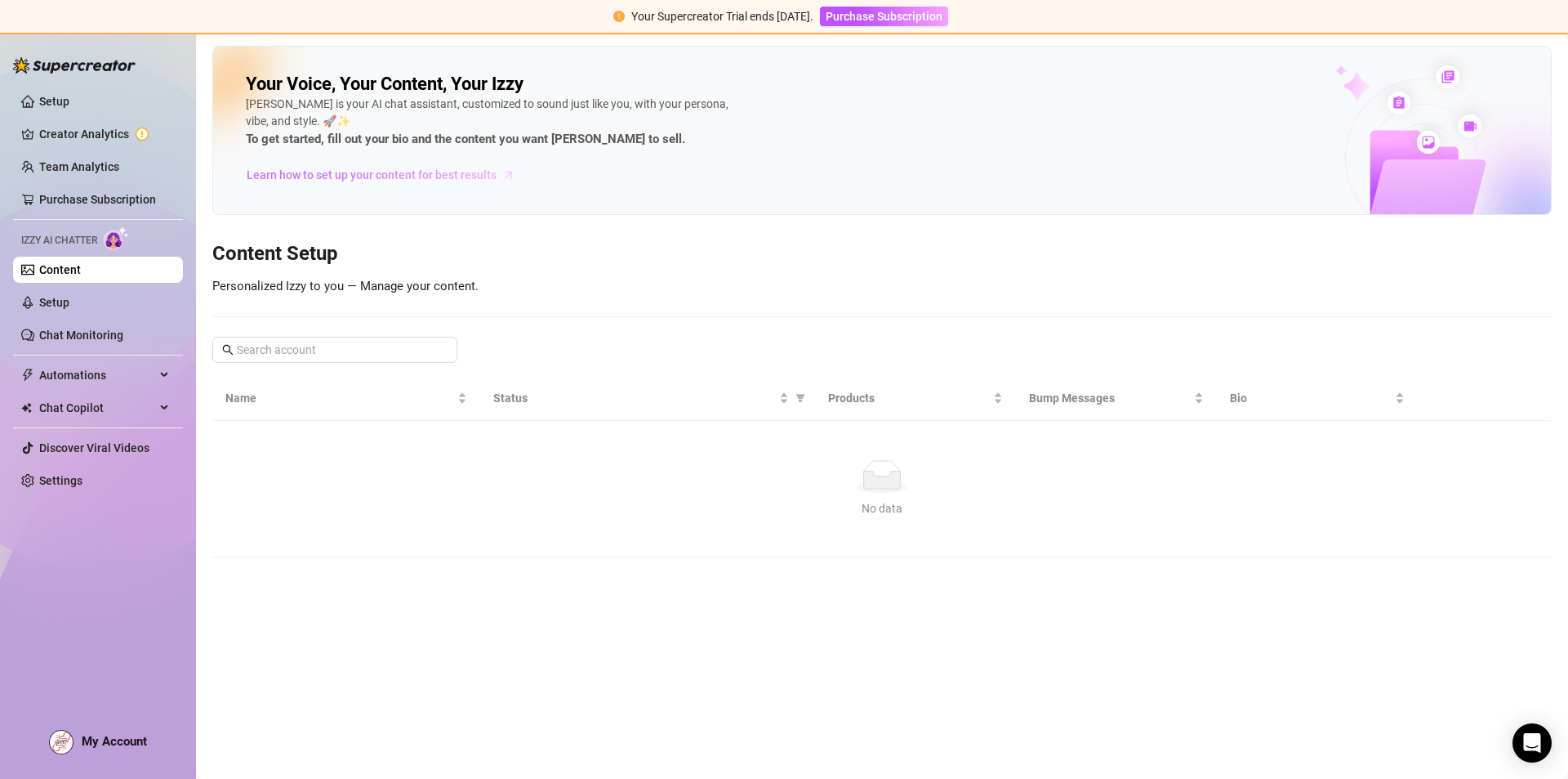
click at [367, 172] on span "Learn how to set up your content for best results" at bounding box center [372, 175] width 249 height 18
click at [108, 206] on link "Purchase Subscription" at bounding box center [97, 200] width 117 height 13
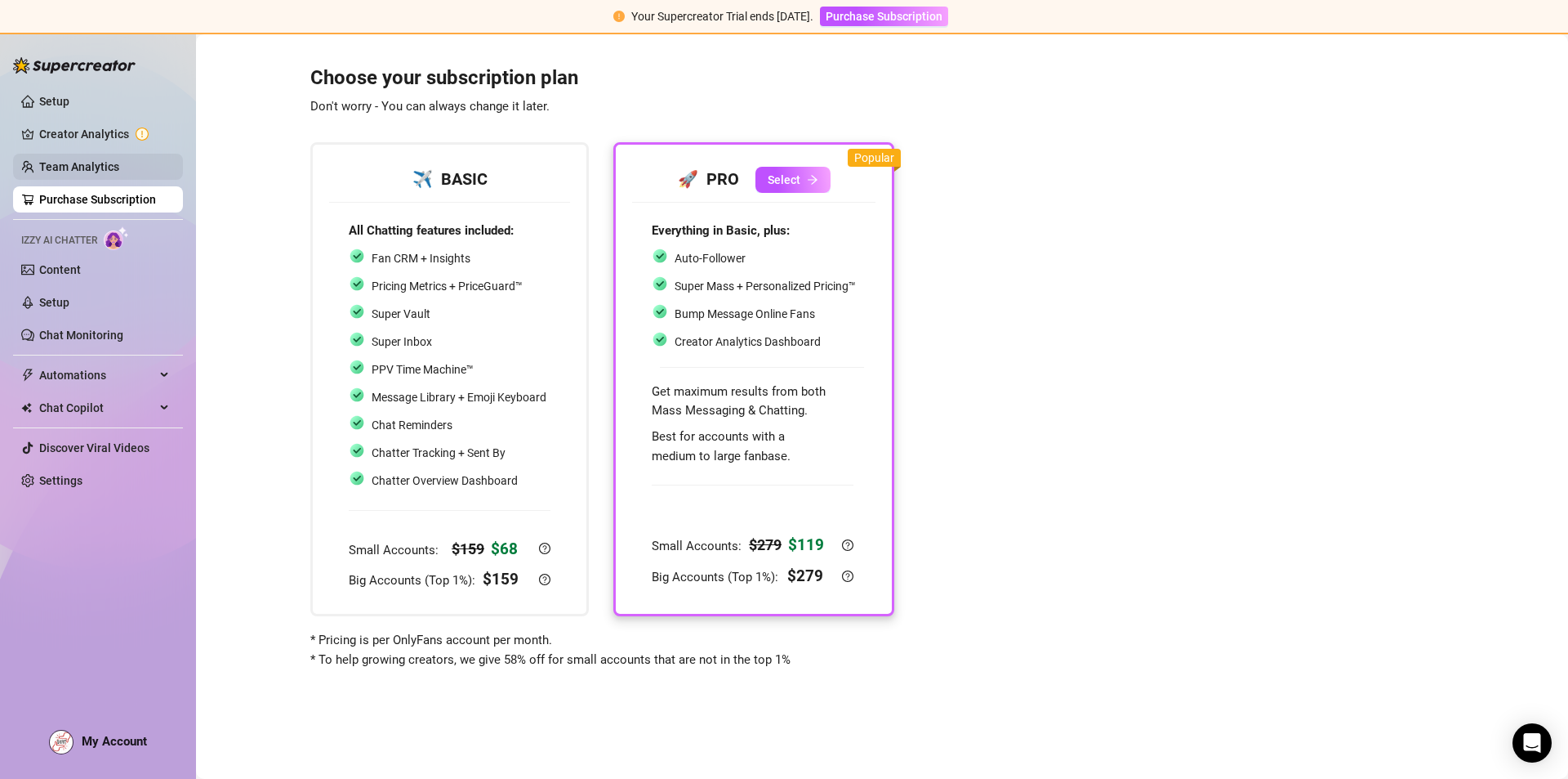
click at [102, 169] on link "Team Analytics" at bounding box center [79, 167] width 80 height 13
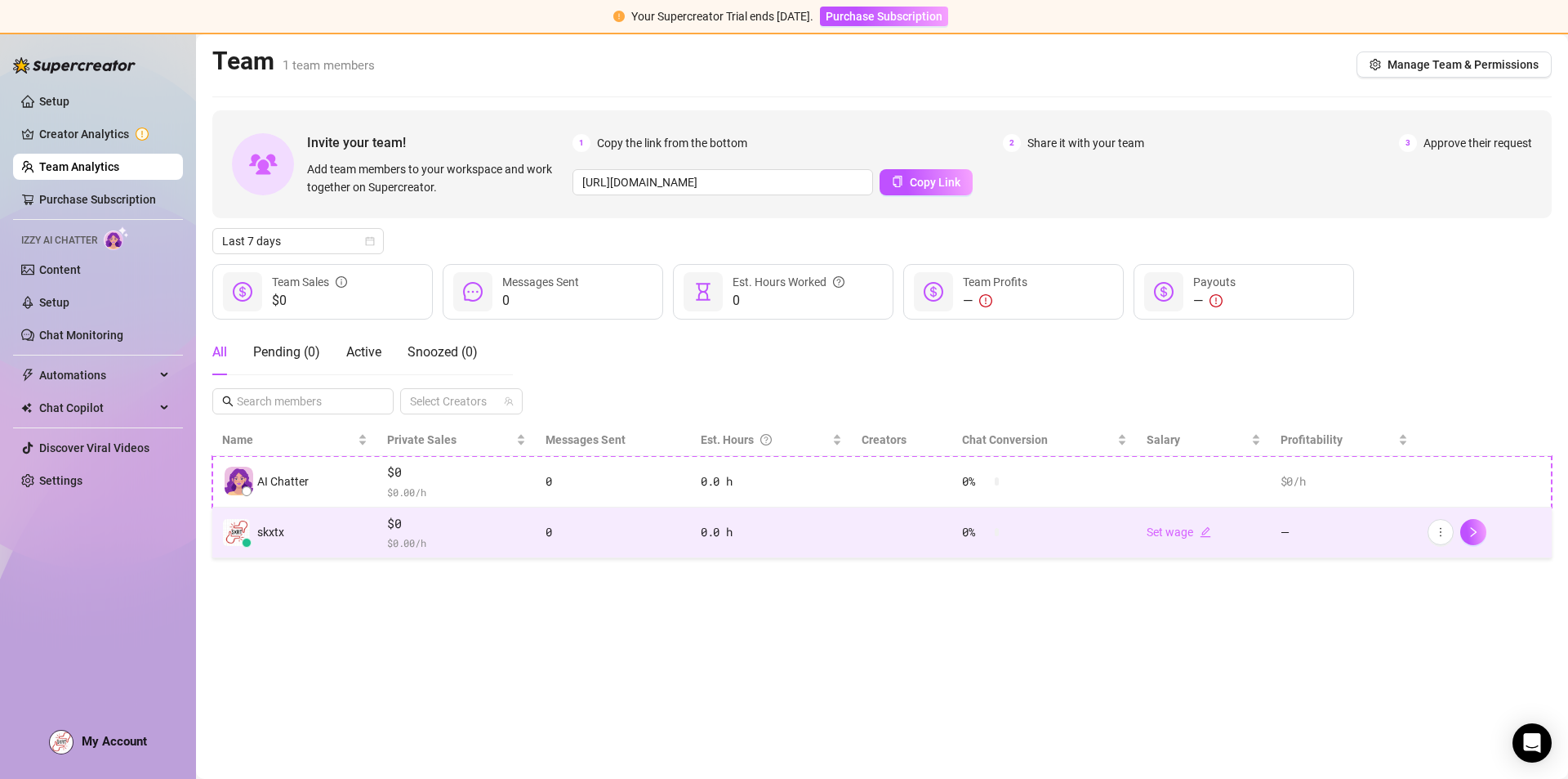
click at [457, 537] on span "$ 0.00 /h" at bounding box center [456, 543] width 138 height 16
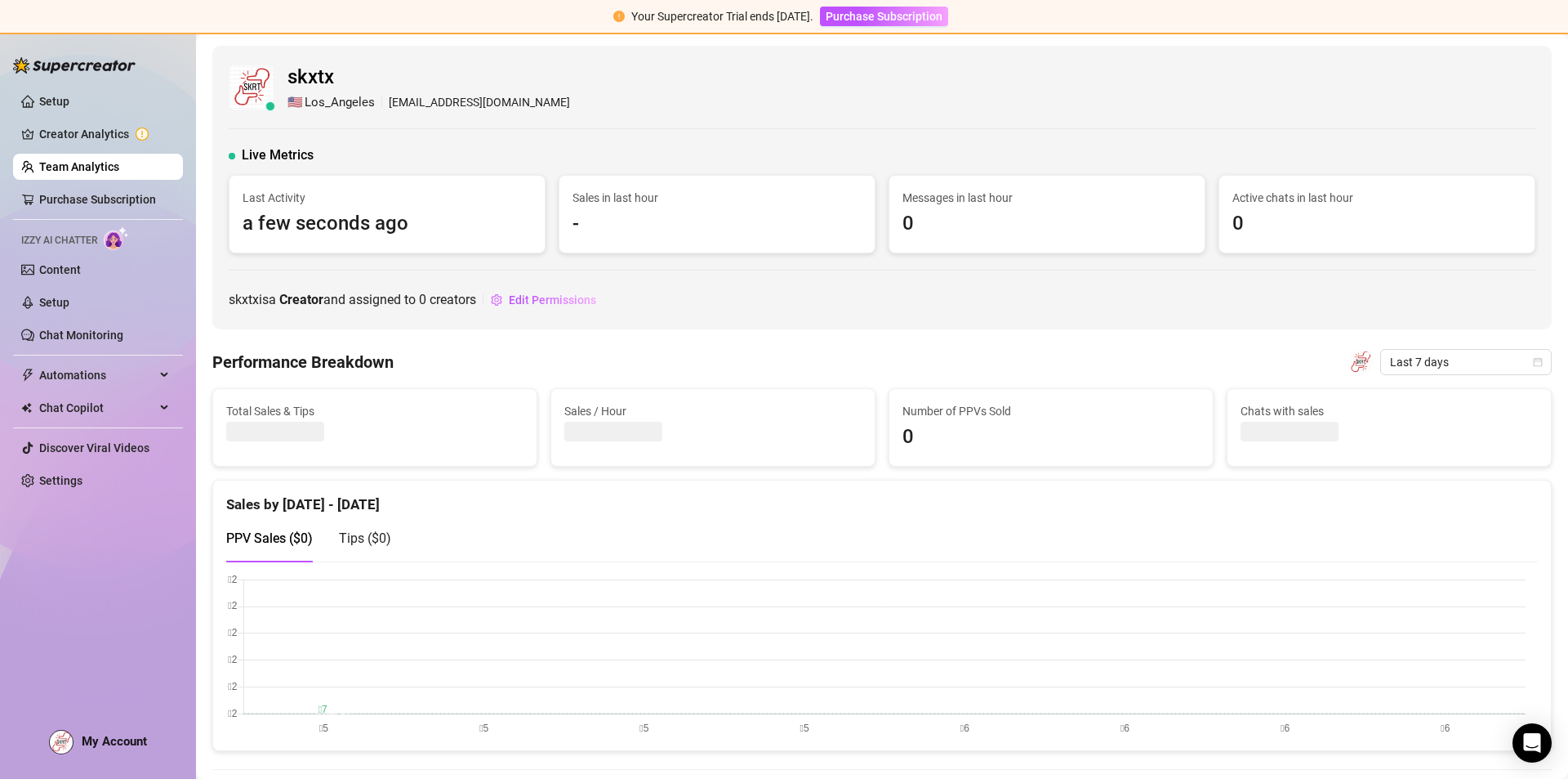
click at [141, 118] on ul "Setup Creator Analytics Team Analytics Purchase Subscription Izzy AI Chatter Co…" at bounding box center [97, 291] width 170 height 418
click at [127, 126] on link "Creator Analytics" at bounding box center [105, 134] width 131 height 26
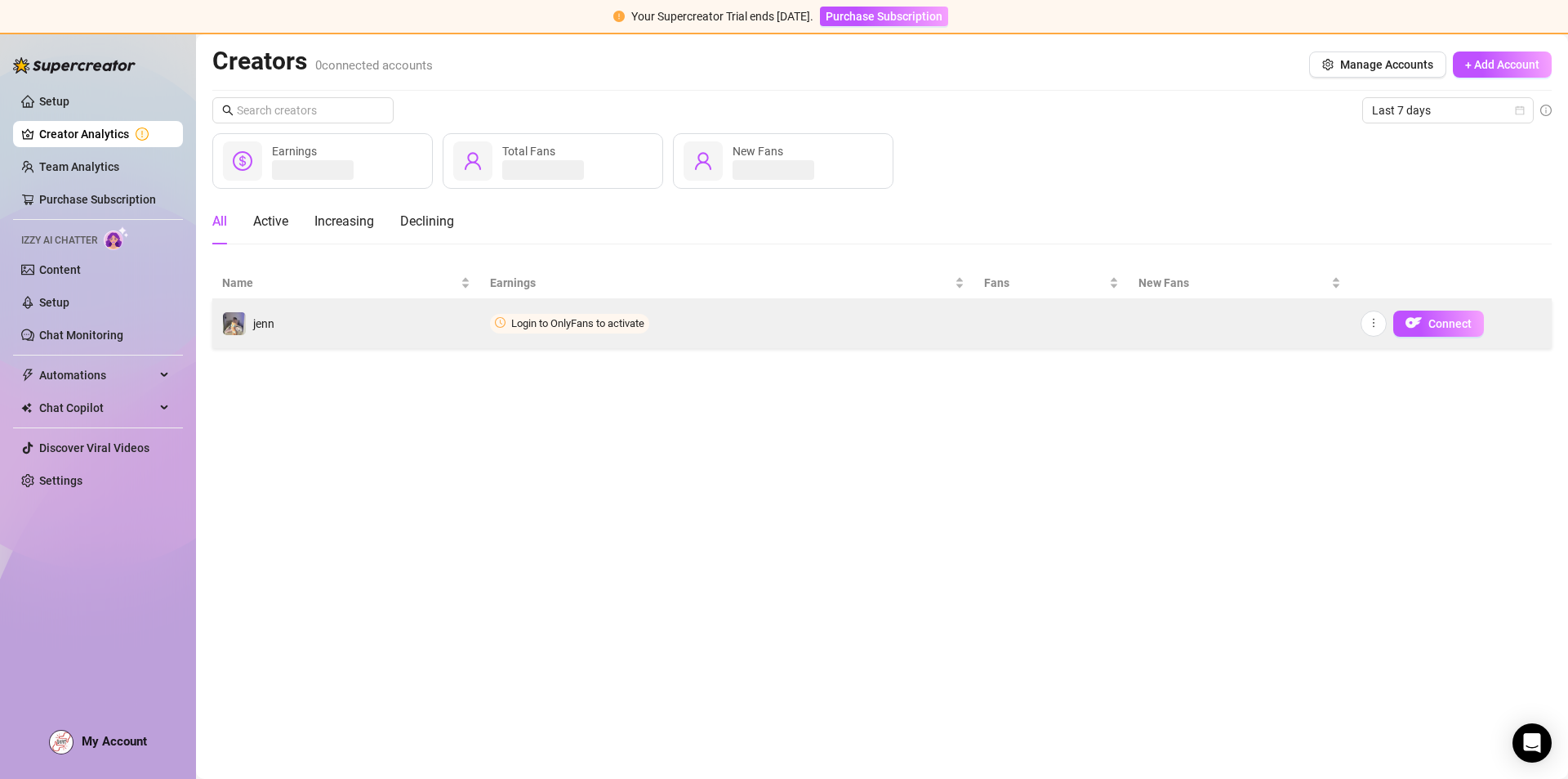
click at [714, 310] on td "Login to OnlyFans to activate" at bounding box center [727, 323] width 494 height 49
click at [712, 310] on td "Login to OnlyFans to activate" at bounding box center [727, 323] width 494 height 49
click at [1369, 324] on icon "more" at bounding box center [1373, 323] width 12 height 12
click at [1266, 341] on td at bounding box center [1240, 323] width 222 height 49
click at [1375, 325] on icon "more" at bounding box center [1373, 323] width 12 height 12
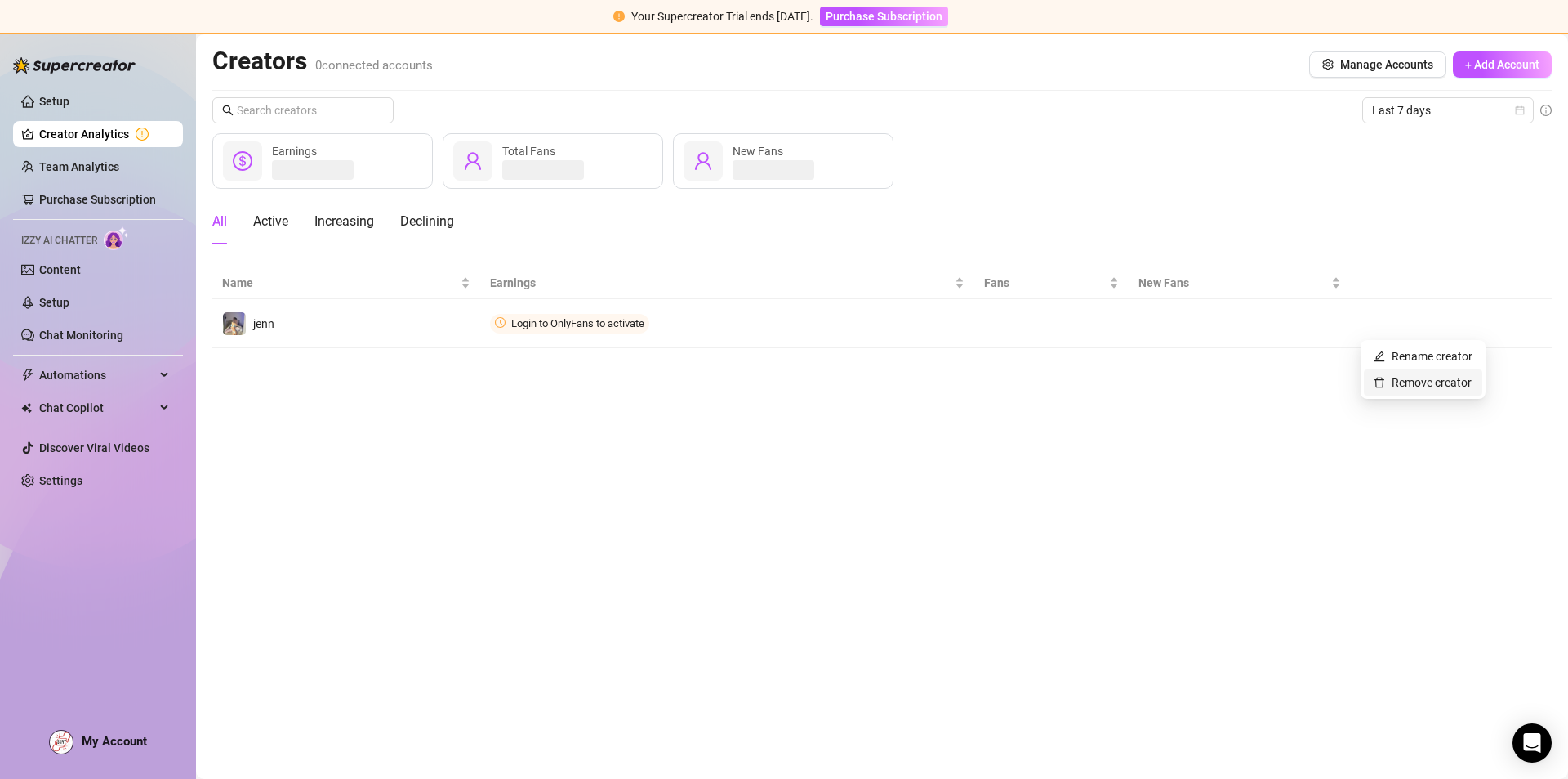
click at [1405, 384] on link "Remove creator" at bounding box center [1423, 383] width 98 height 13
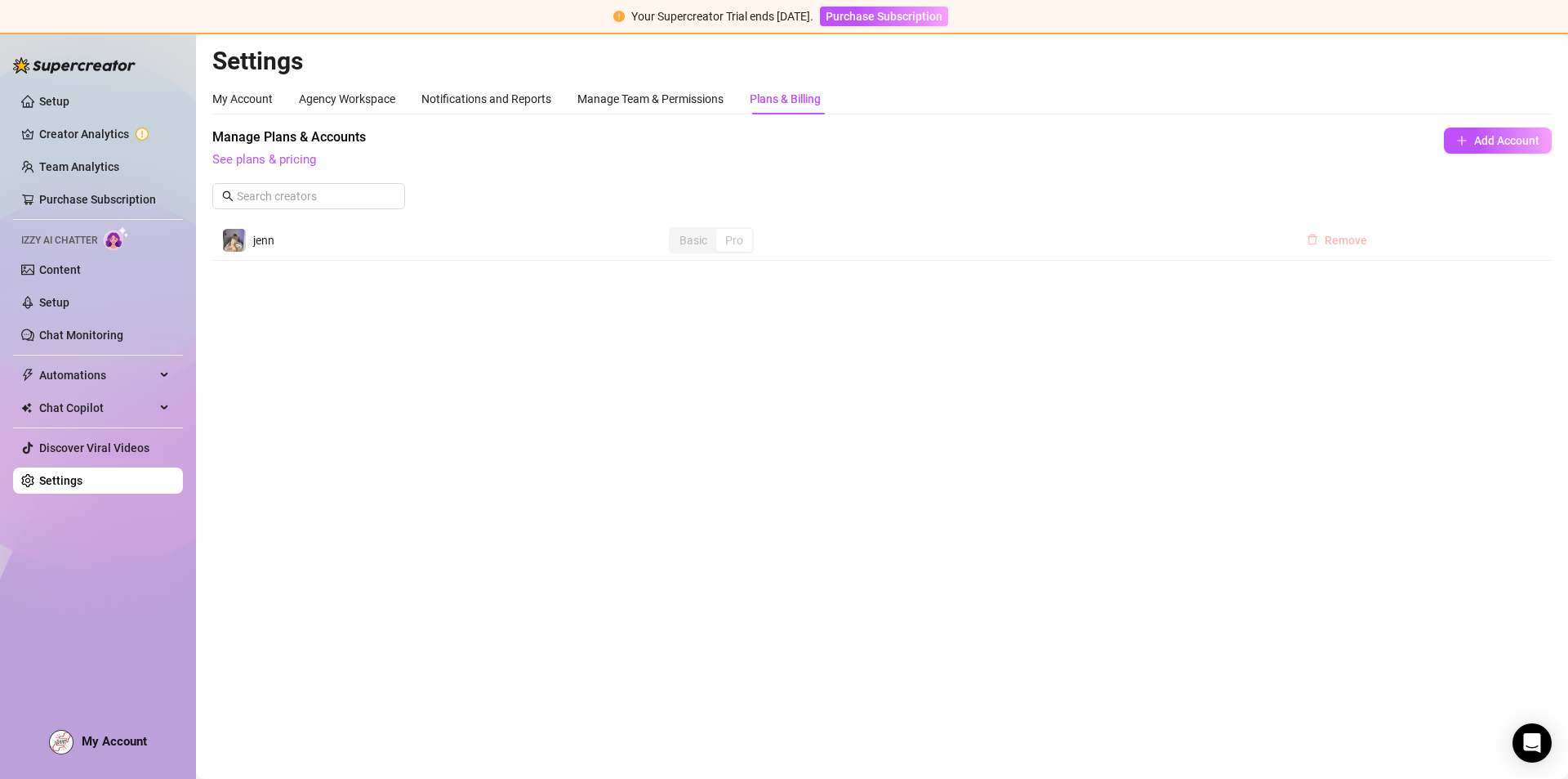
click at [1331, 231] on button "Remove" at bounding box center [1337, 240] width 87 height 26
click at [69, 102] on link "Setup" at bounding box center [54, 101] width 30 height 13
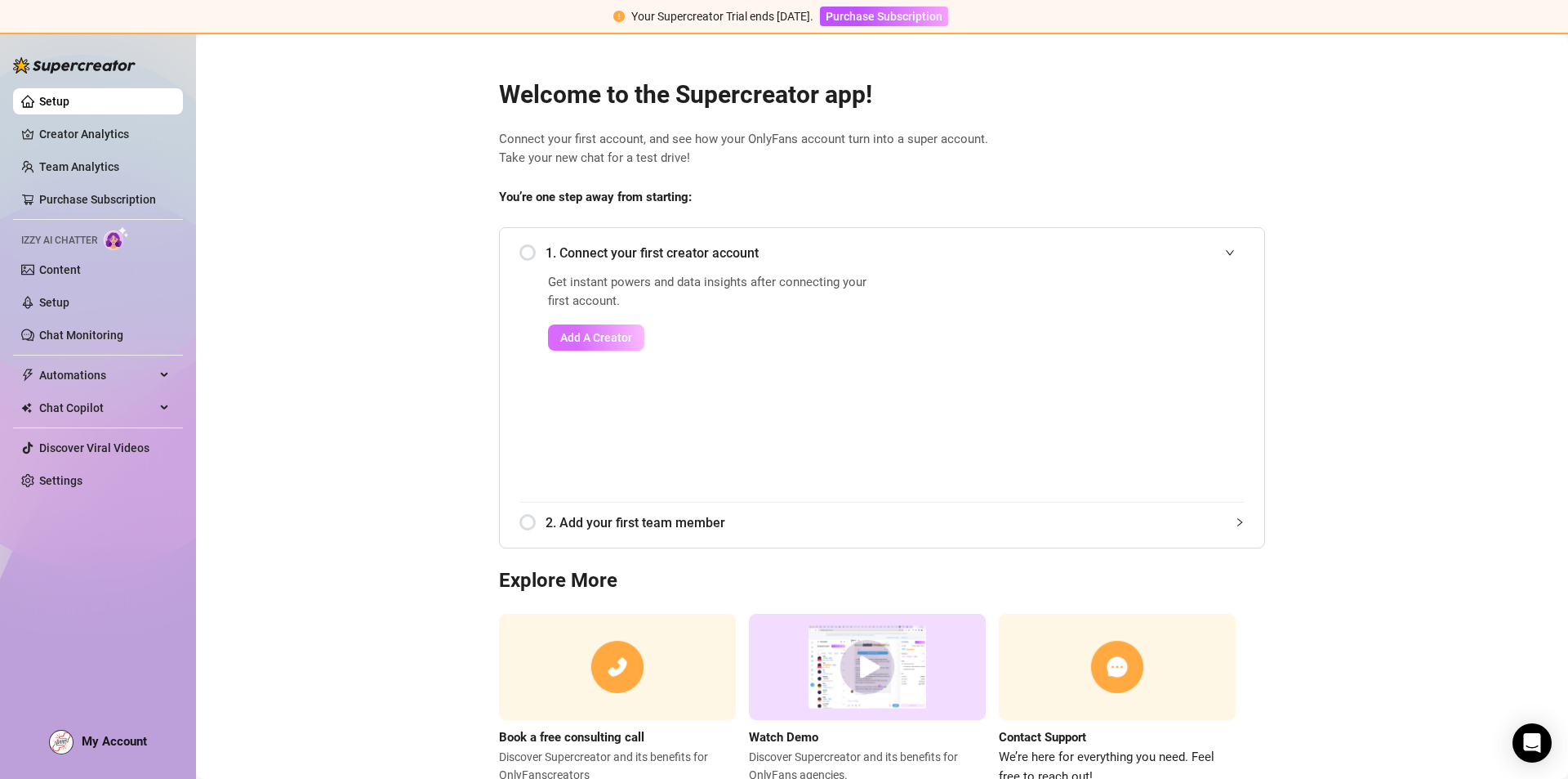
click at [609, 324] on button "Add A Creator" at bounding box center [596, 337] width 97 height 26
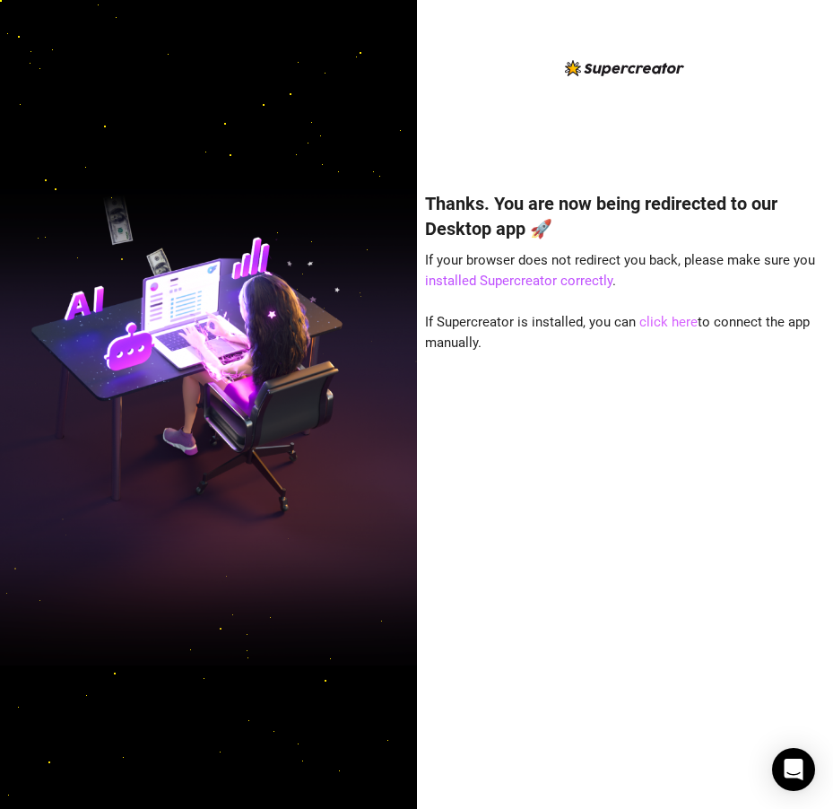
click at [659, 325] on link "click here" at bounding box center [669, 322] width 58 height 16
